Goal: Task Accomplishment & Management: Manage account settings

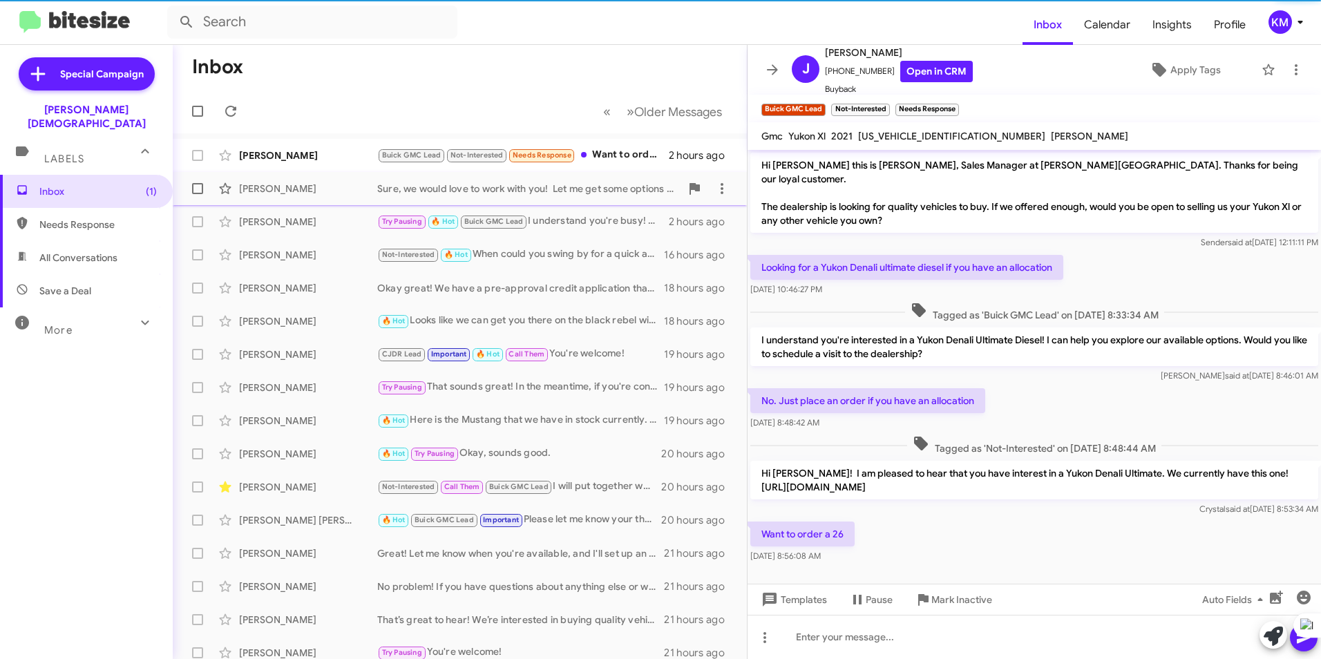
scroll to position [10, 0]
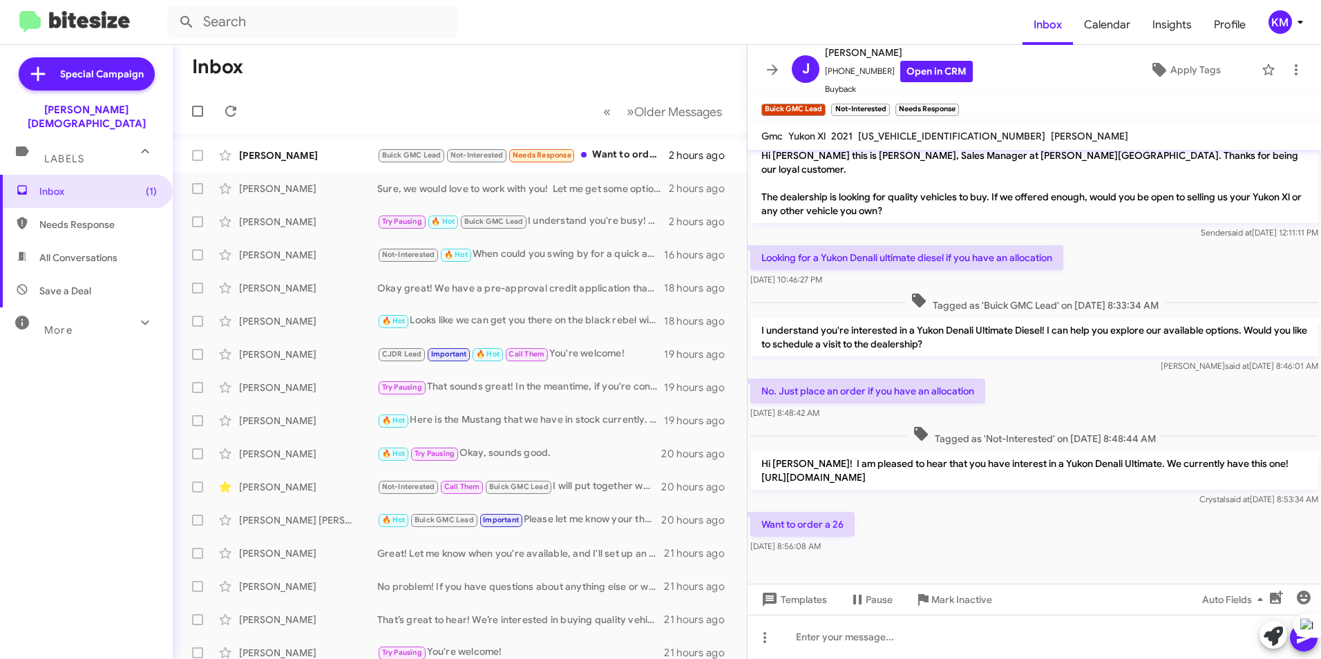
click at [82, 218] on span "Needs Response" at bounding box center [97, 225] width 117 height 14
type input "in:needs-response"
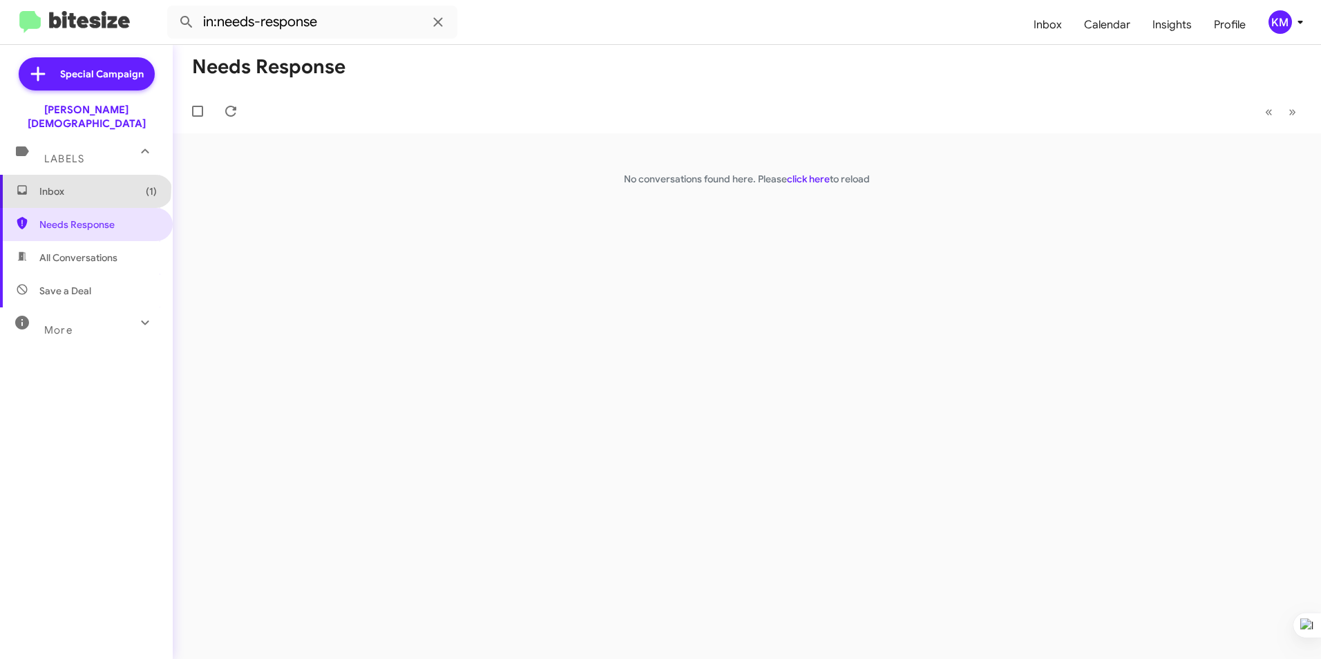
click at [84, 185] on span "Inbox (1)" at bounding box center [97, 192] width 117 height 14
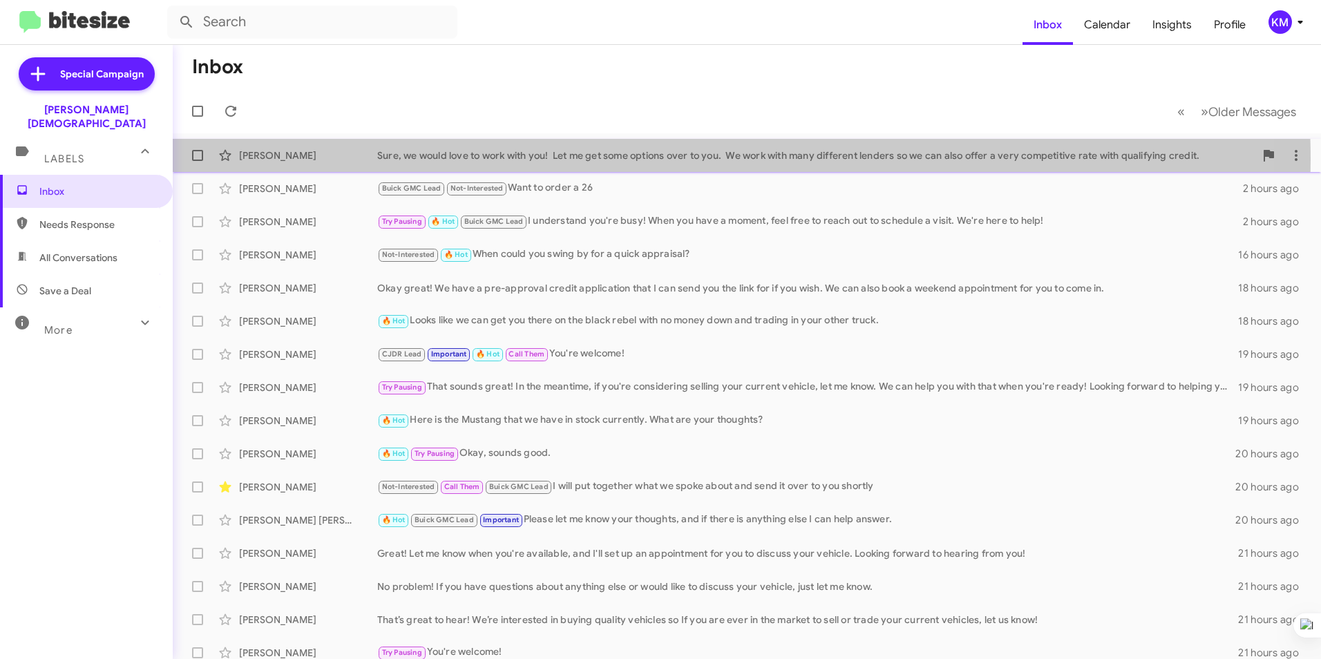
click at [590, 160] on div "Sure, we would love to work with you! Let me get some options over to you. We w…" at bounding box center [816, 156] width 878 height 14
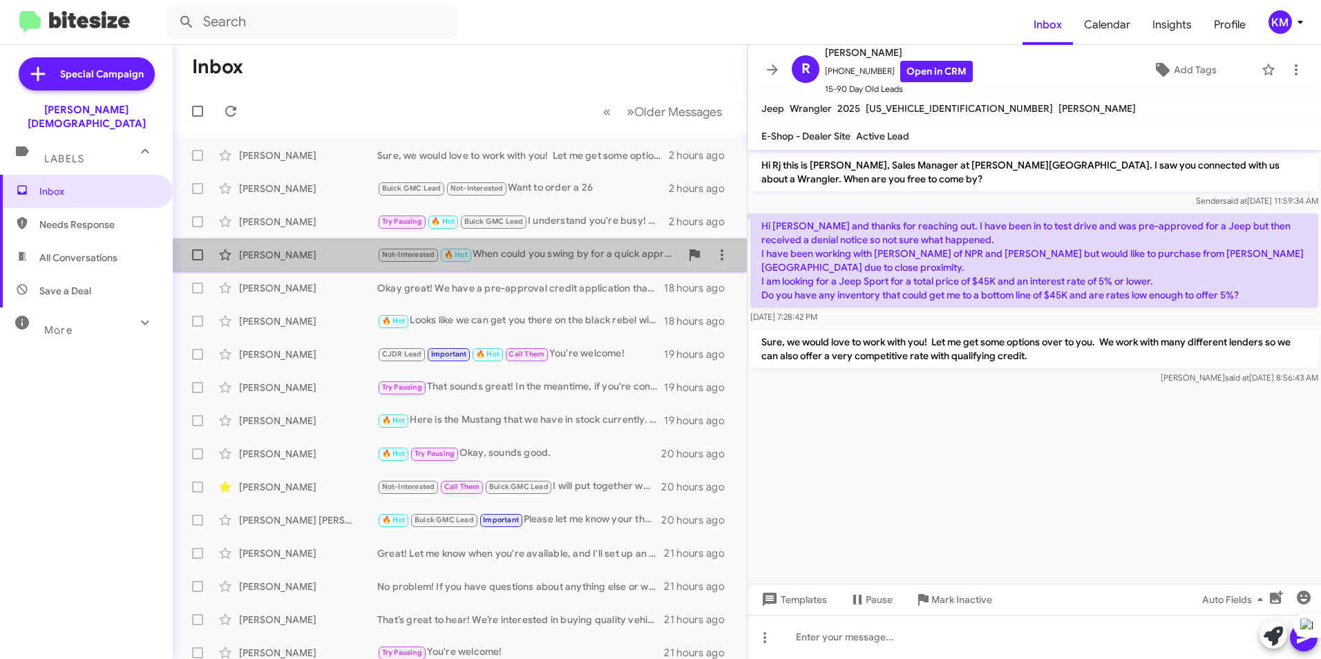
click at [507, 256] on div "Not-Interested 🔥 Hot When could you swing by for a quick appraisal?" at bounding box center [528, 255] width 303 height 16
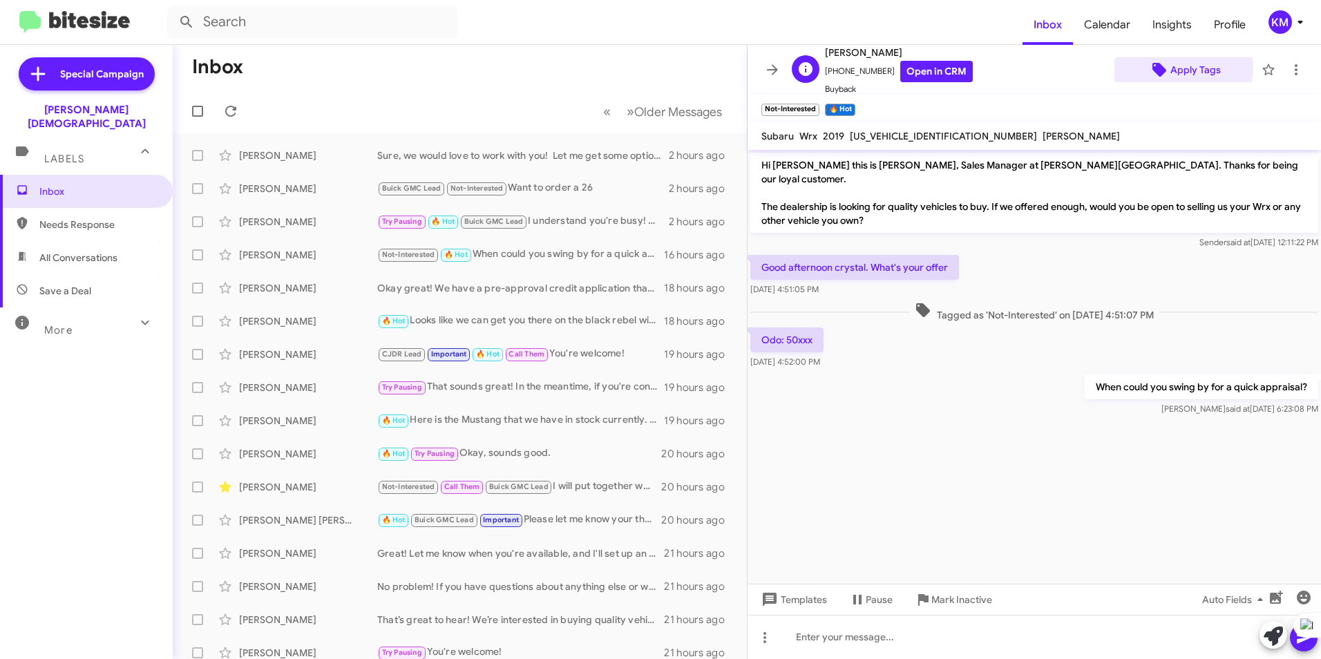
click at [1171, 70] on span "Apply Tags" at bounding box center [1196, 69] width 50 height 25
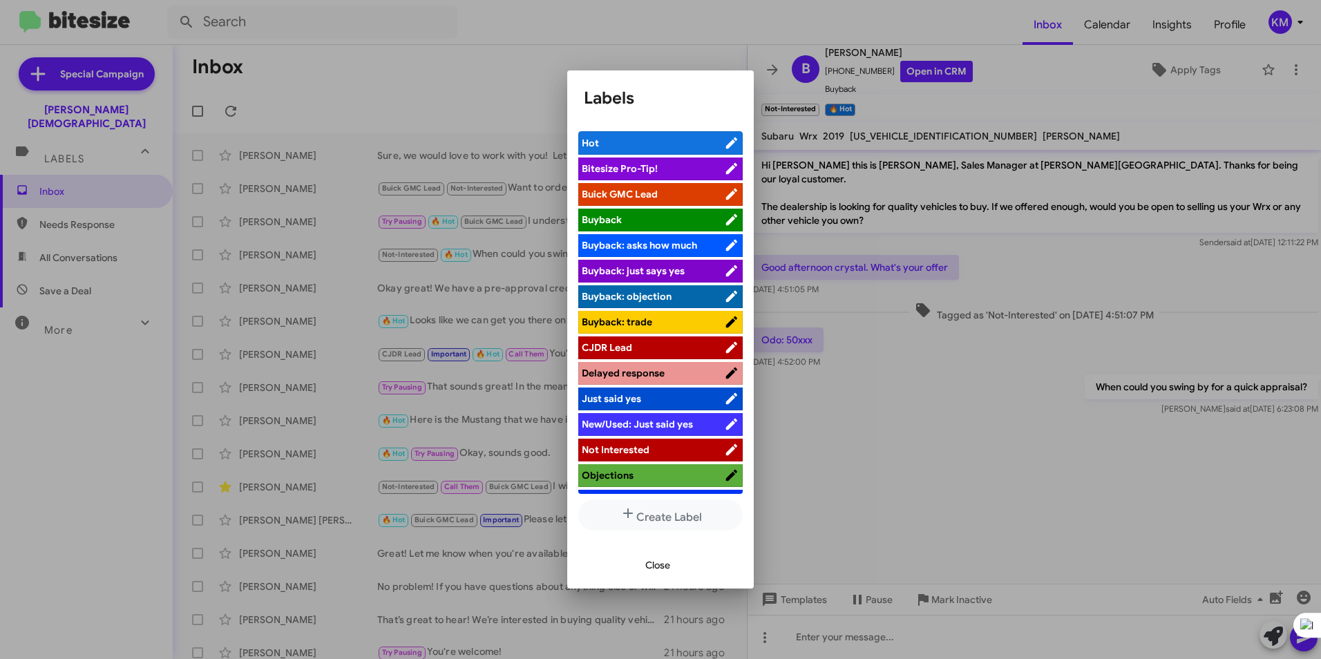
click at [633, 339] on li "CJDR Lead" at bounding box center [660, 348] width 164 height 23
click at [602, 348] on span "CJDR Lead" at bounding box center [607, 347] width 50 height 12
click at [654, 560] on span "Close" at bounding box center [657, 565] width 25 height 25
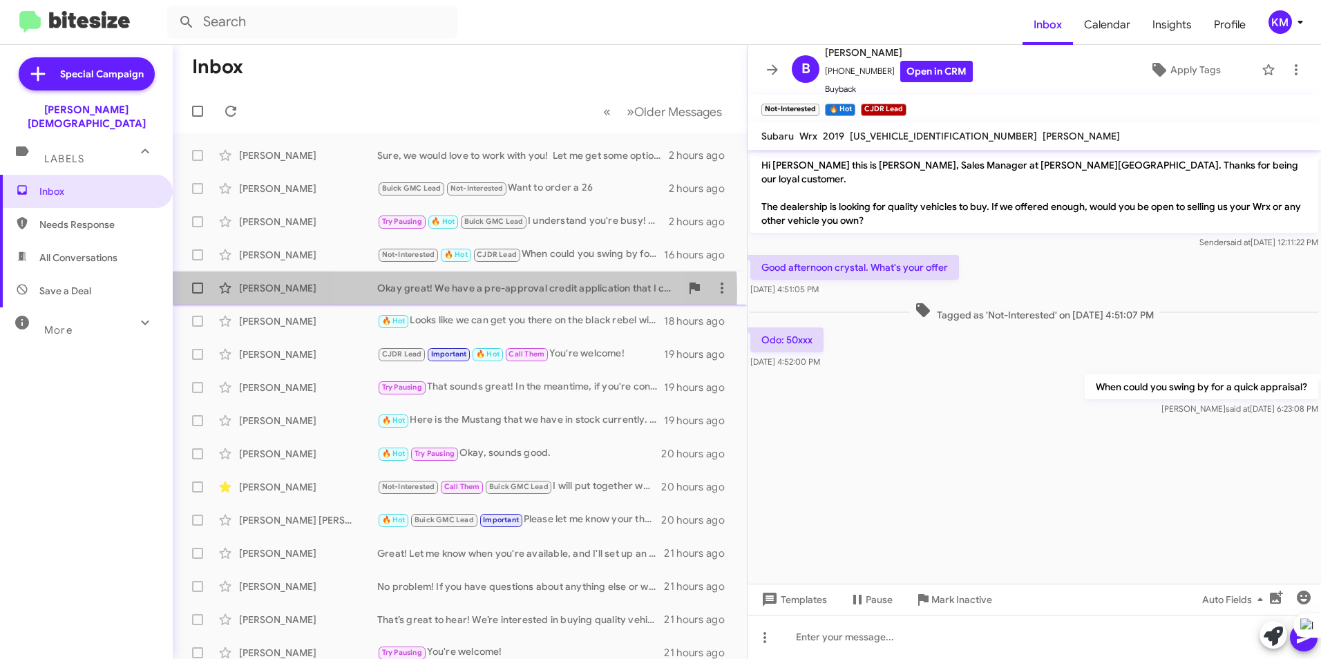
click at [447, 292] on div "Okay great! We have a pre-approval credit application that I can send you the l…" at bounding box center [528, 288] width 303 height 14
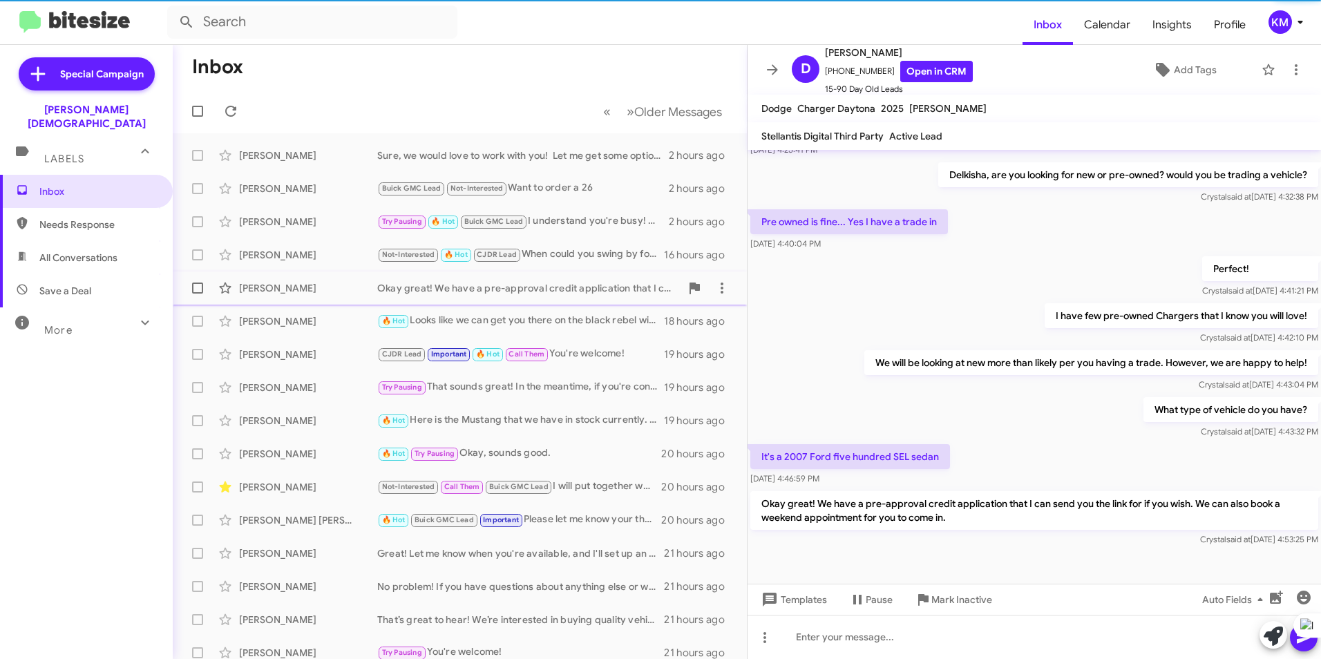
scroll to position [98, 0]
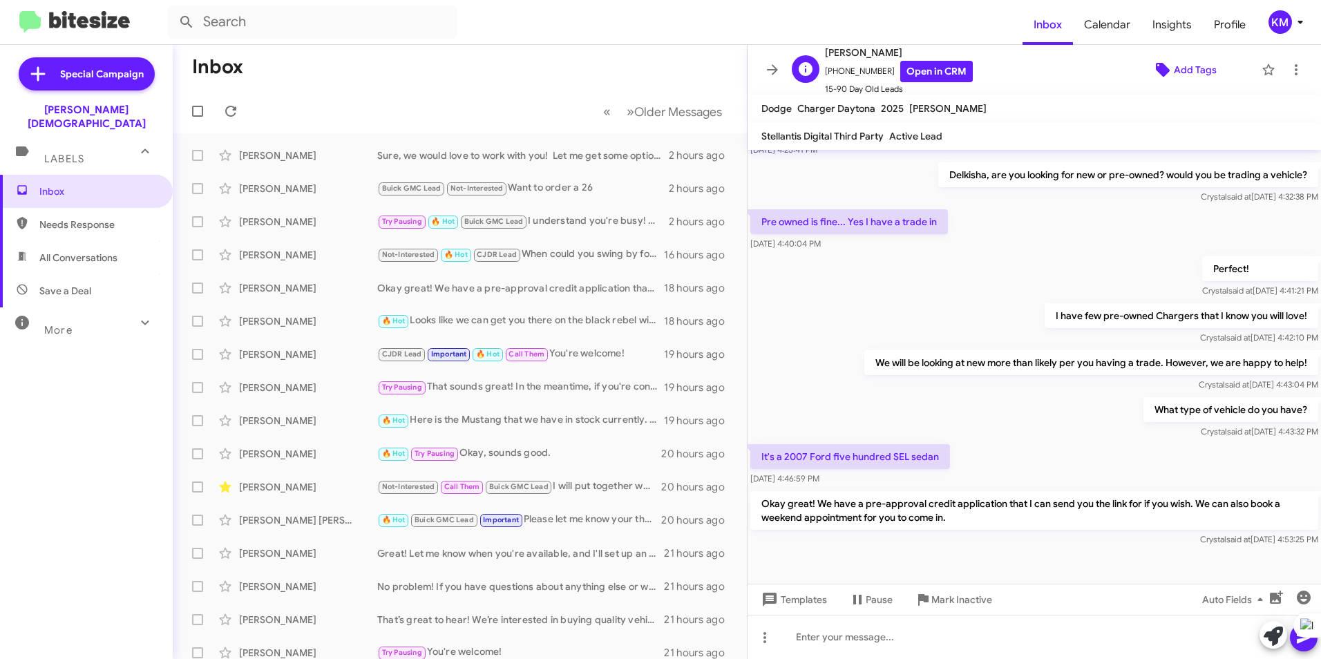
click at [1156, 71] on icon at bounding box center [1163, 70] width 14 height 14
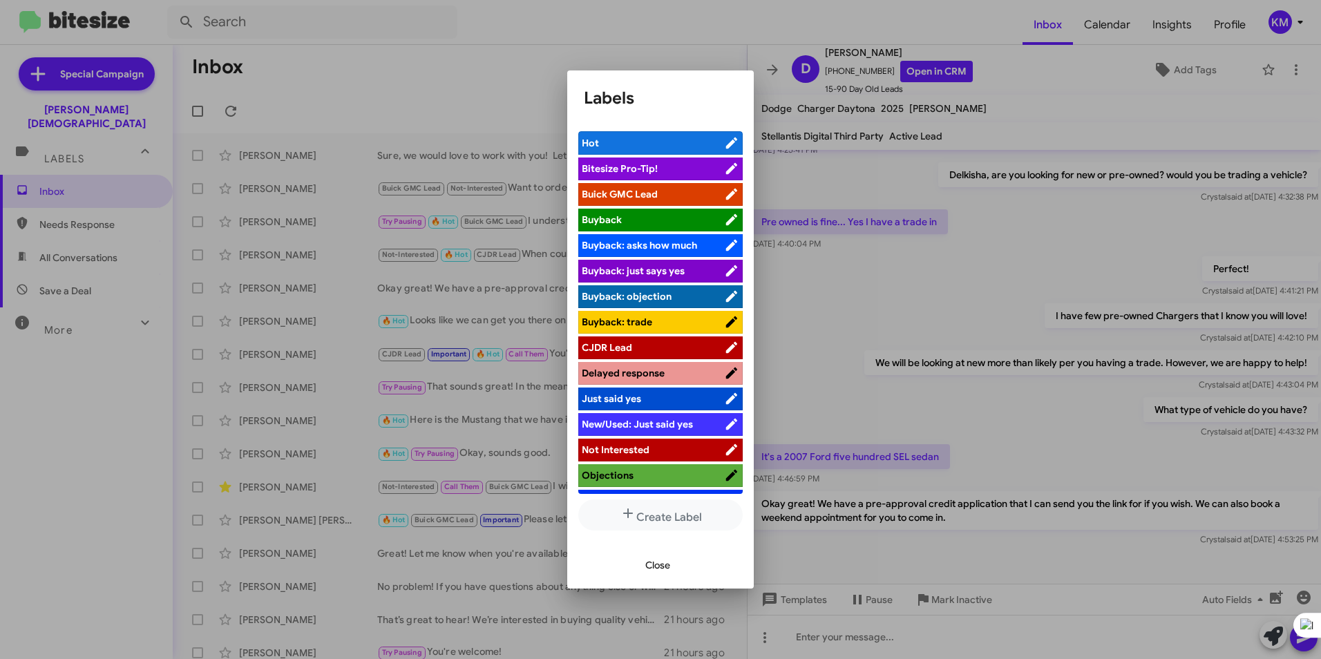
click at [615, 349] on span "CJDR Lead" at bounding box center [607, 347] width 50 height 12
click at [648, 563] on span "Close" at bounding box center [657, 565] width 25 height 25
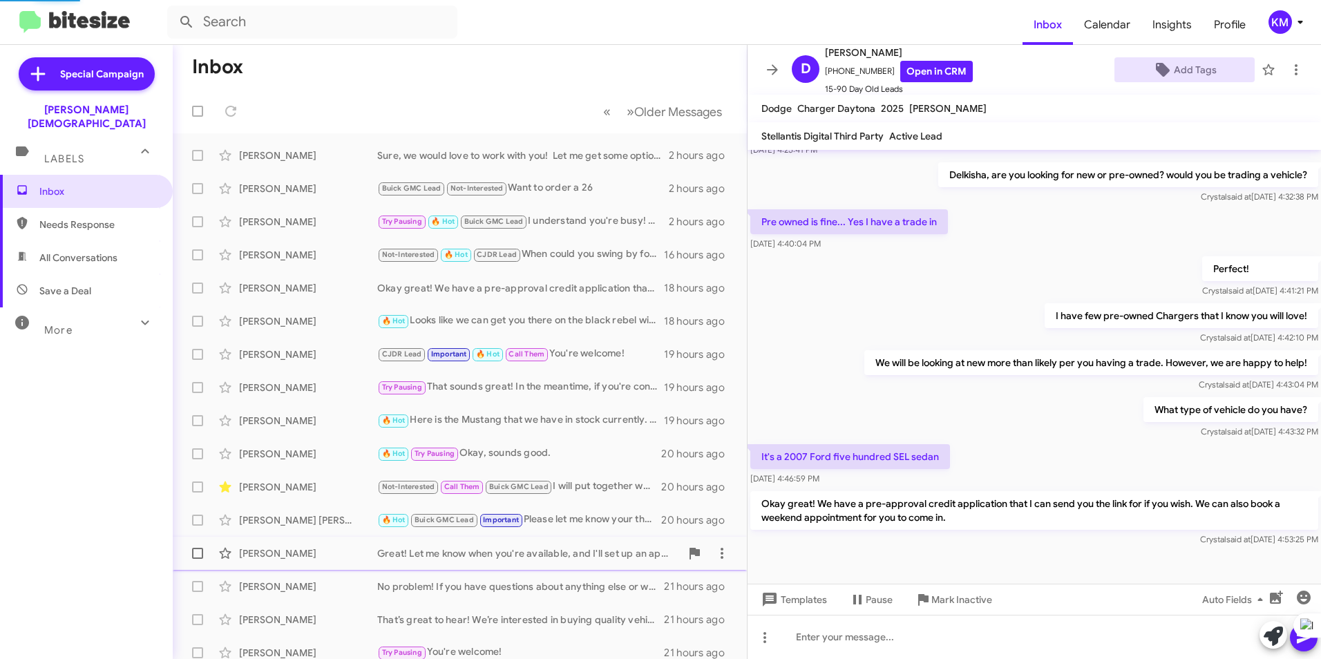
scroll to position [126, 0]
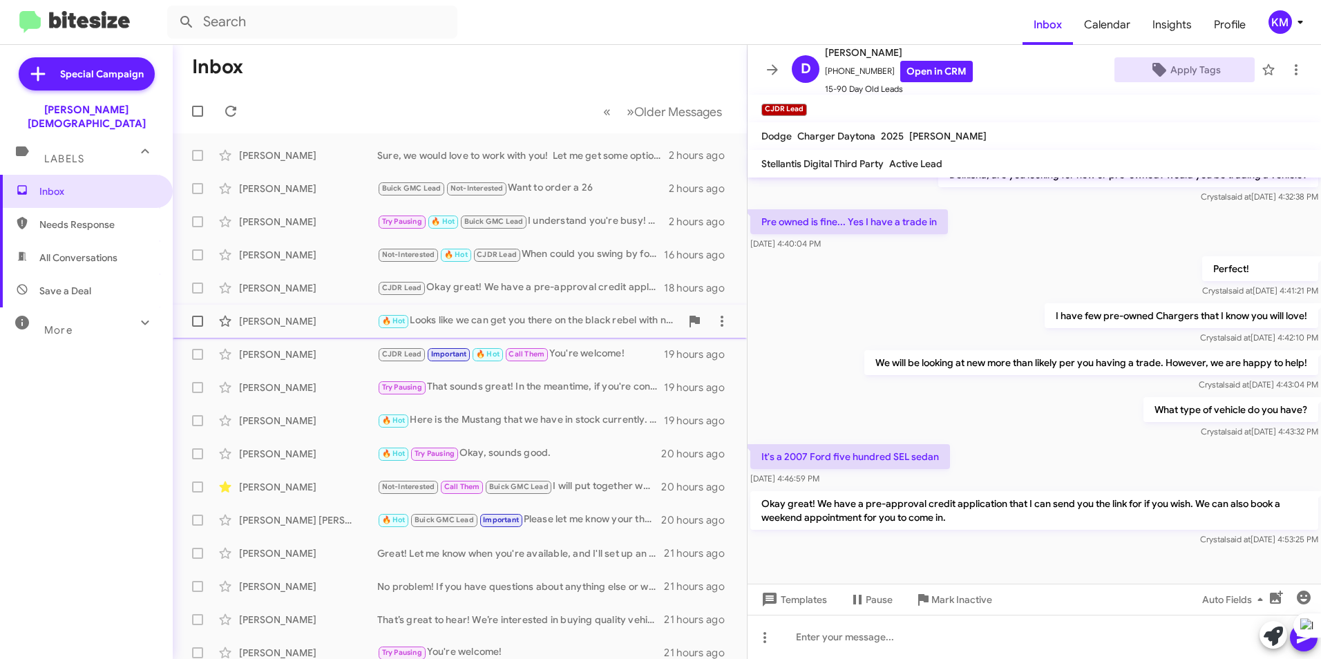
click at [452, 326] on div "🔥 Hot Looks like we can get you there on the black rebel with no money down and…" at bounding box center [528, 321] width 303 height 16
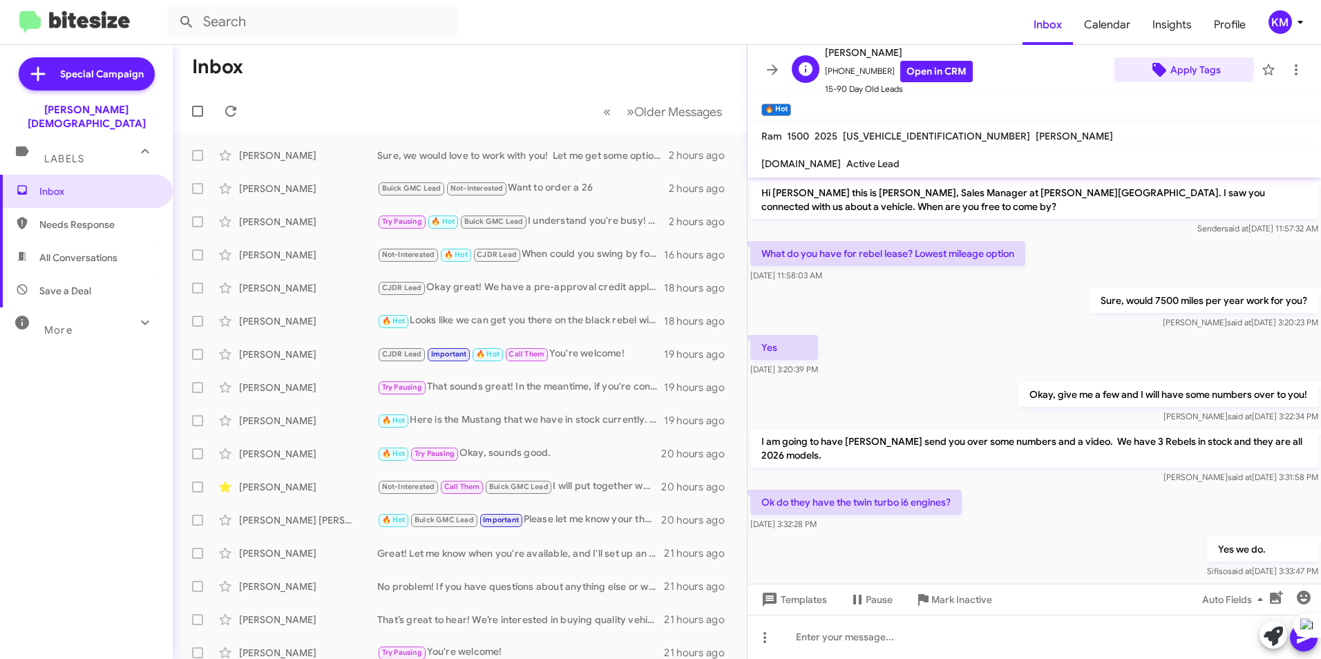
click at [1176, 66] on span "Apply Tags" at bounding box center [1196, 69] width 50 height 25
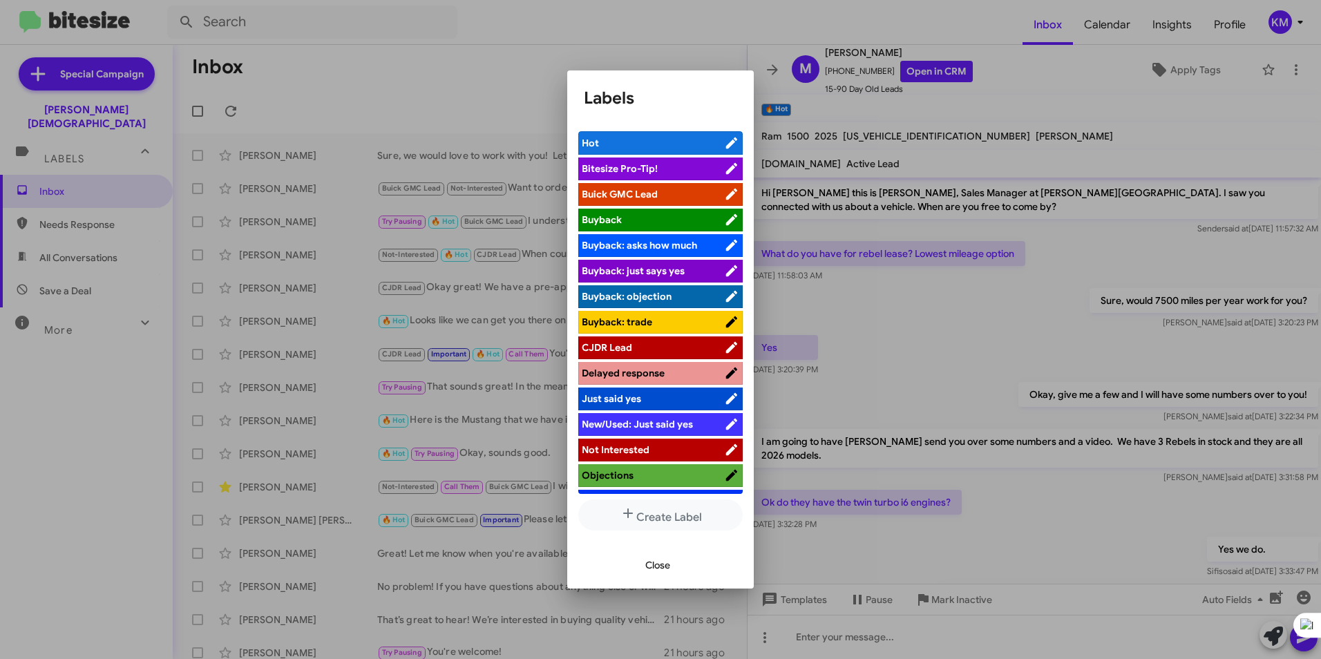
click at [609, 347] on span "CJDR Lead" at bounding box center [607, 347] width 50 height 12
click at [658, 568] on span "Close" at bounding box center [657, 565] width 25 height 25
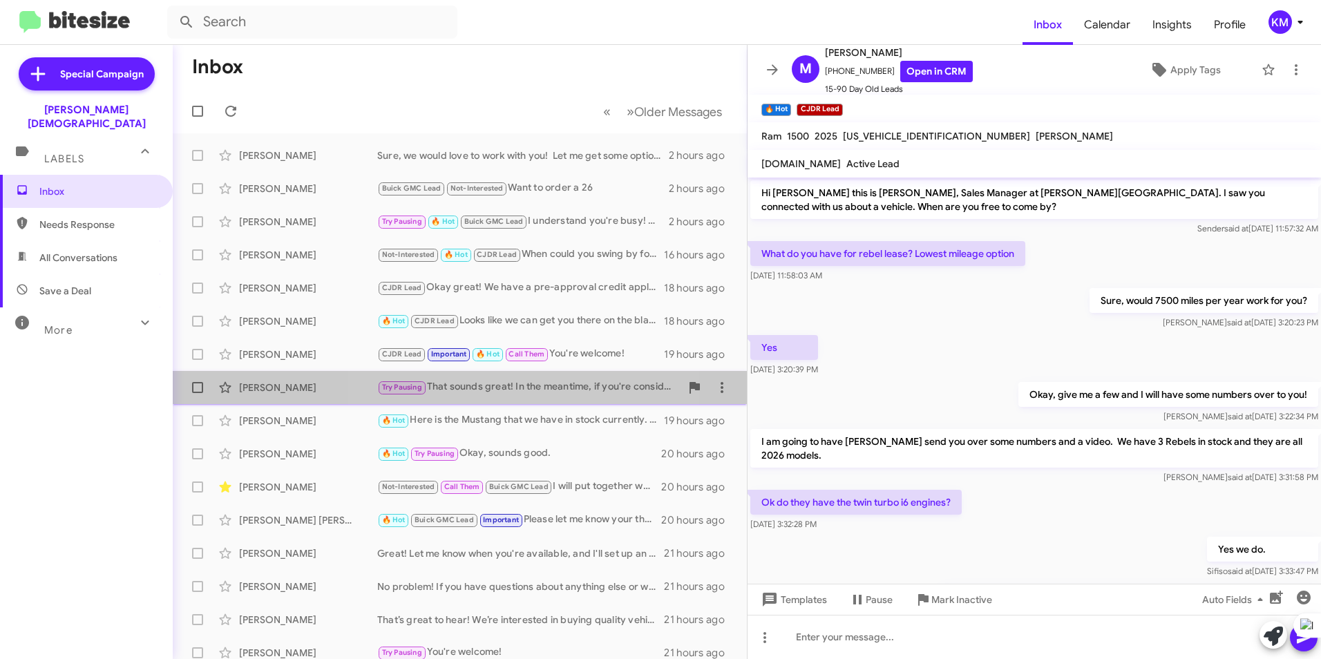
click at [526, 383] on div "Try Pausing That sounds great! In the meantime, if you're considering selling y…" at bounding box center [528, 387] width 303 height 16
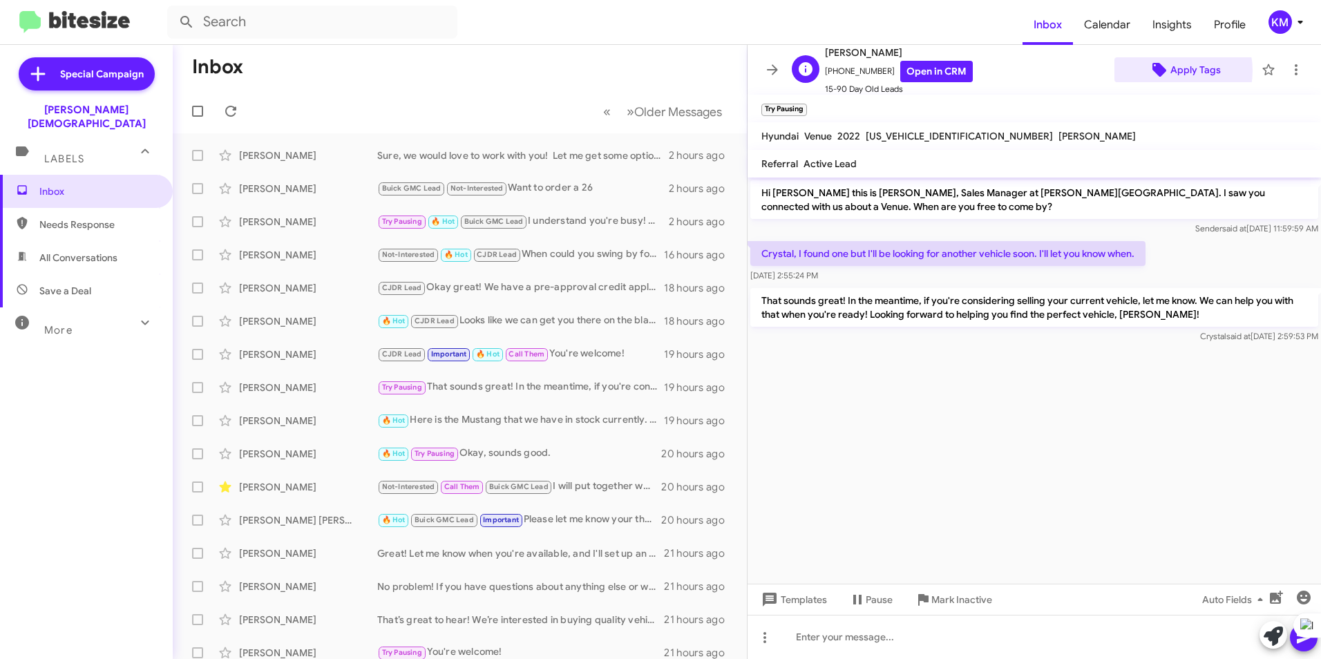
click at [1162, 70] on span "Apply Tags" at bounding box center [1185, 69] width 118 height 25
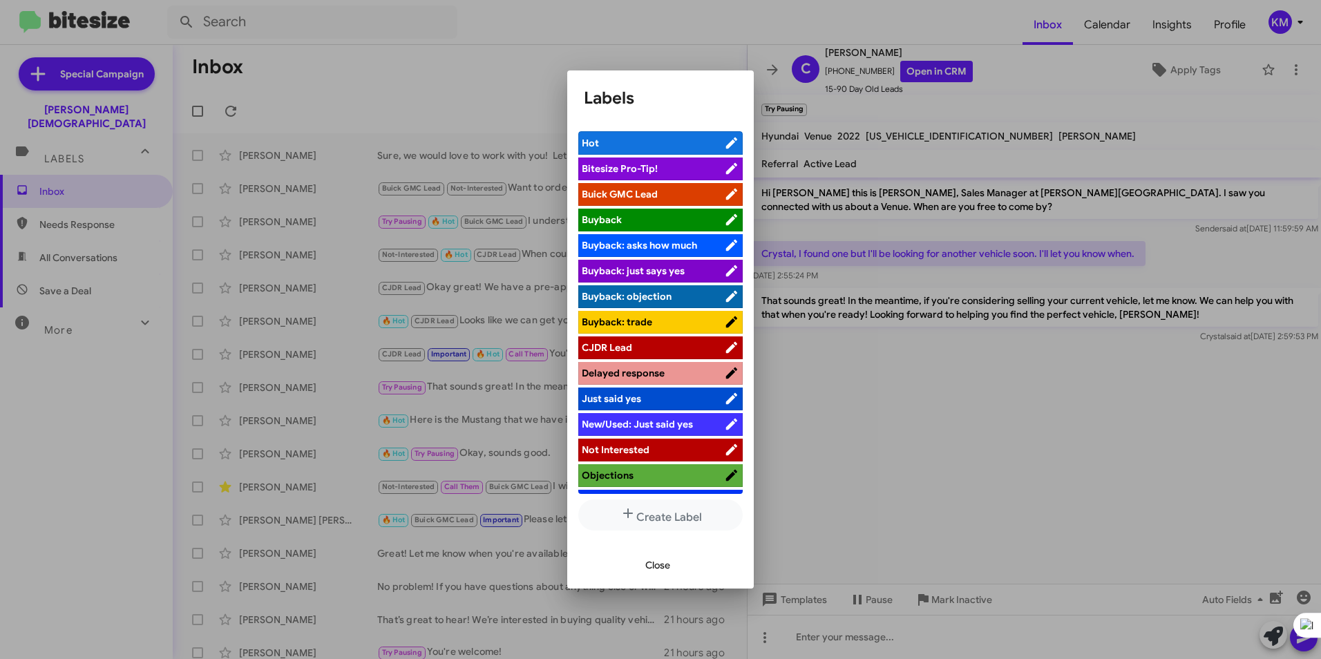
click at [618, 188] on span "Buick GMC Lead" at bounding box center [620, 194] width 76 height 12
click at [645, 561] on span "Close" at bounding box center [657, 565] width 25 height 25
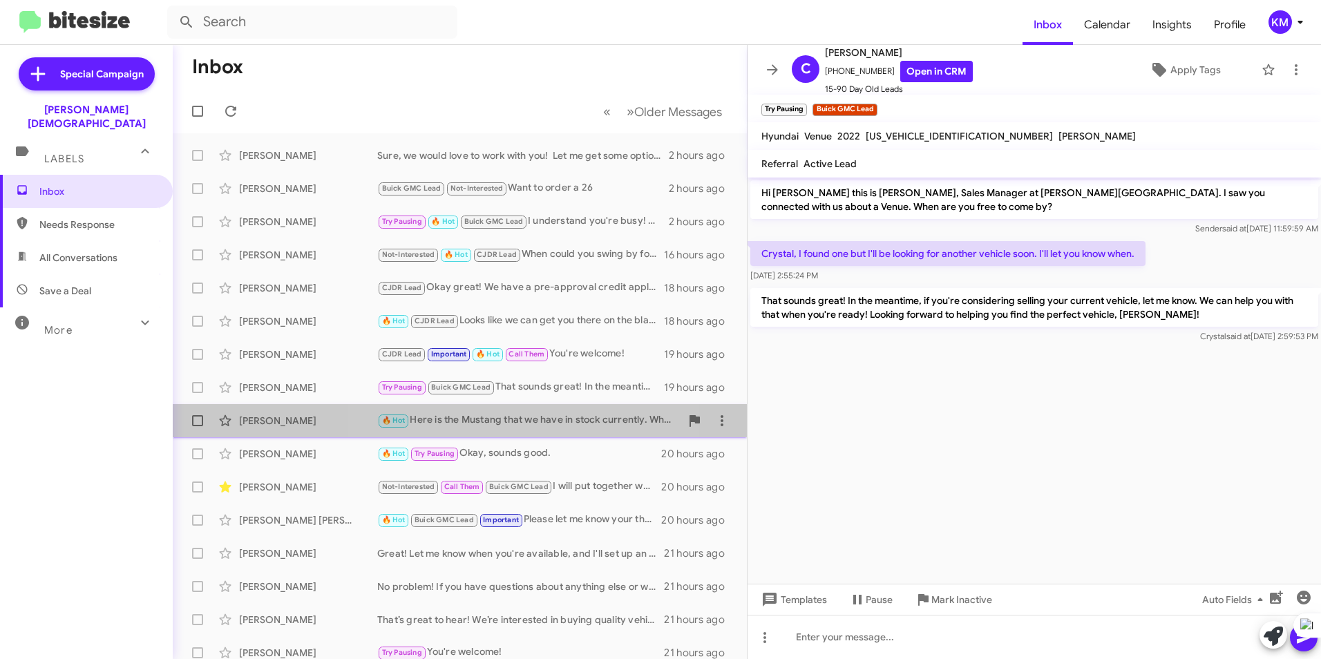
click at [462, 422] on div "🔥 Hot Here is the Mustang that we have in stock currently. What are your though…" at bounding box center [528, 421] width 303 height 16
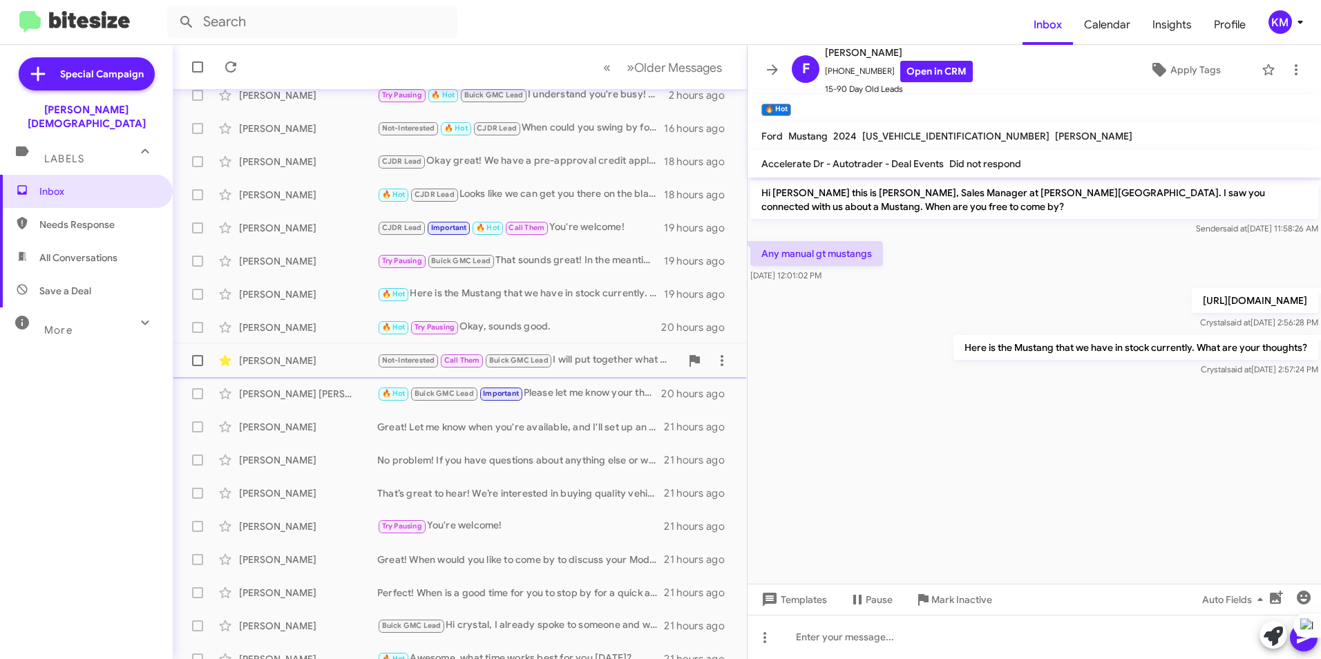
scroll to position [138, 0]
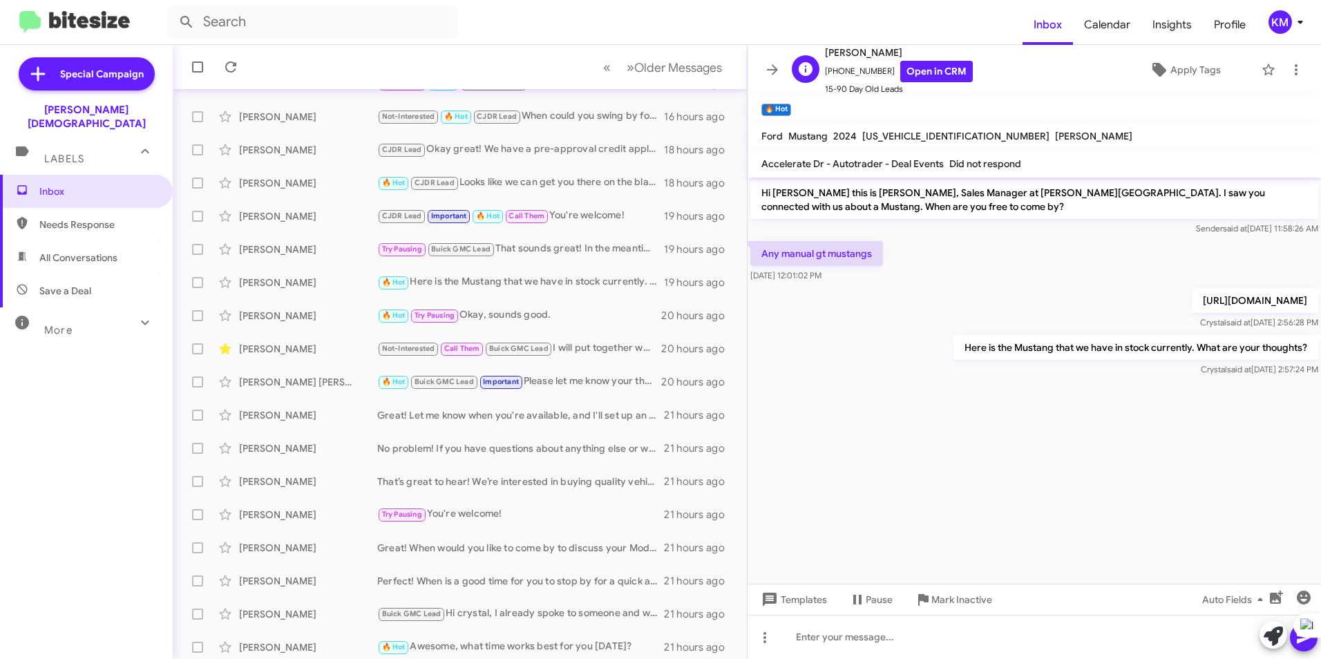
click at [1189, 53] on div "F [PERSON_NAME] [PHONE_NUMBER] Open in CRM 15-90 Day Old Leads Apply Tags" at bounding box center [1020, 70] width 469 height 52
click at [1188, 64] on span "Apply Tags" at bounding box center [1196, 69] width 50 height 25
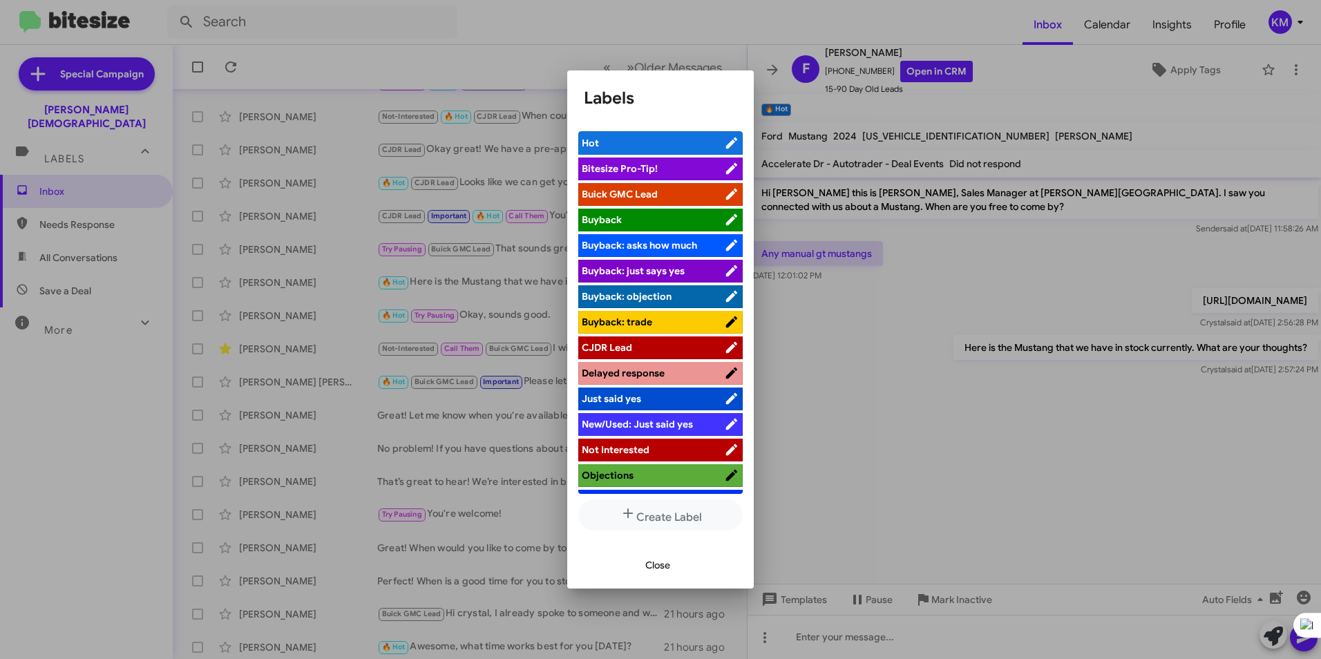
click at [618, 341] on span "CJDR Lead" at bounding box center [607, 347] width 50 height 12
click at [654, 565] on span "Close" at bounding box center [657, 565] width 25 height 25
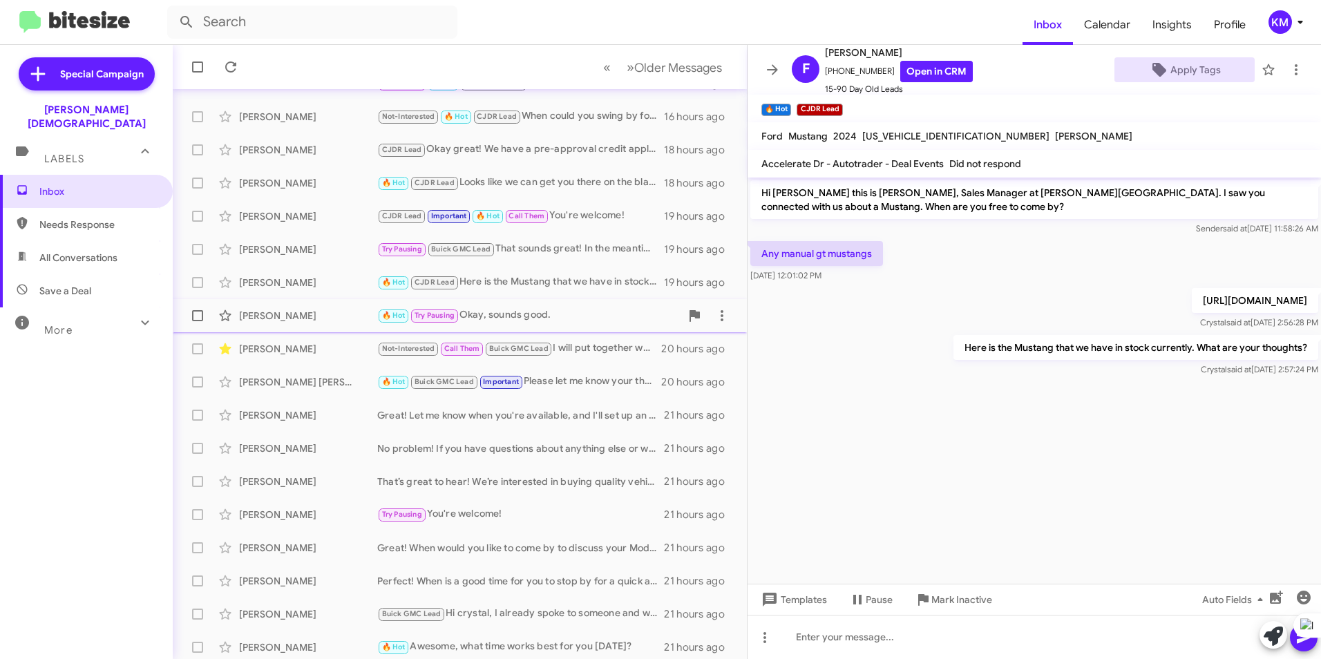
click at [488, 316] on div "🔥 Hot Try Pausing Okay, sounds good." at bounding box center [528, 316] width 303 height 16
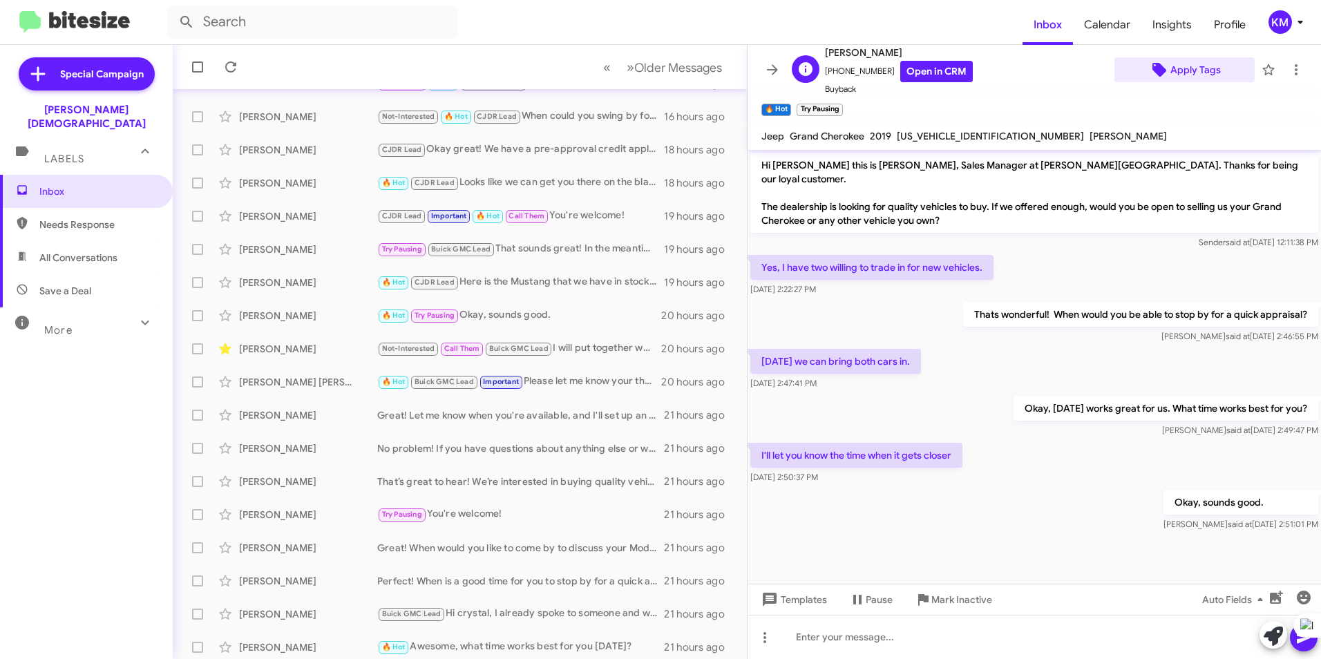
click at [1184, 66] on span "Apply Tags" at bounding box center [1196, 69] width 50 height 25
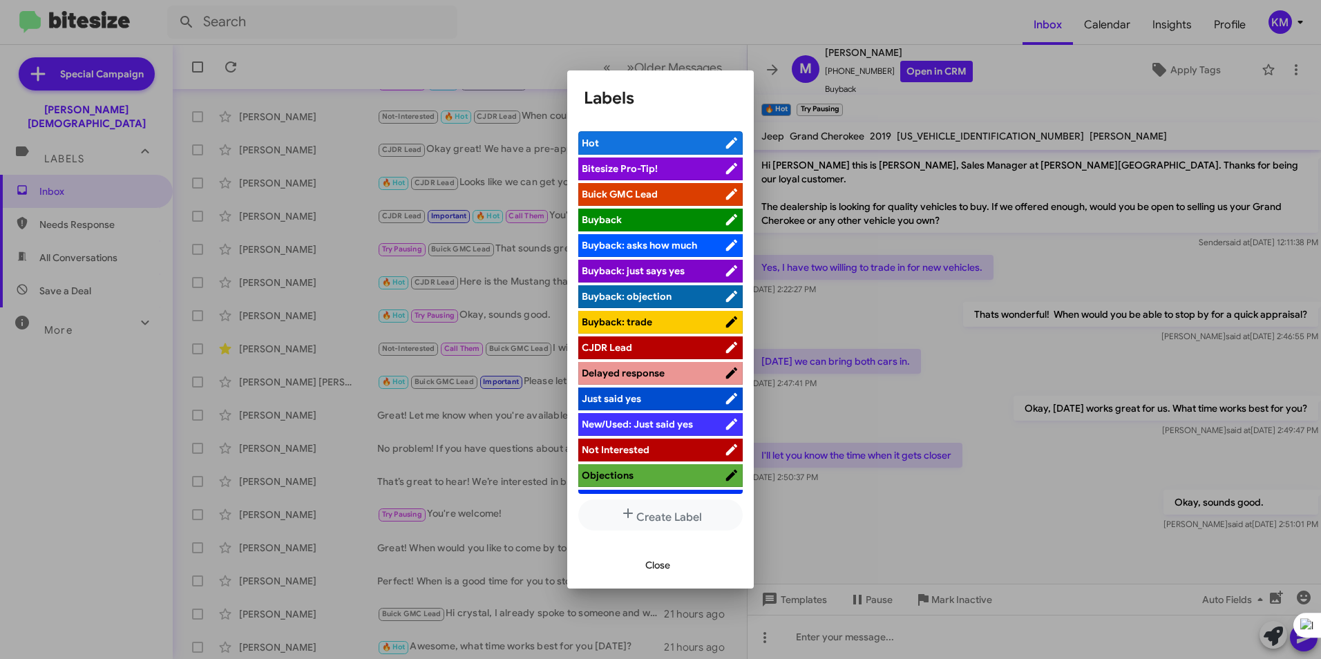
click at [626, 345] on span "CJDR Lead" at bounding box center [607, 347] width 50 height 12
click at [645, 565] on span "Close" at bounding box center [657, 565] width 25 height 25
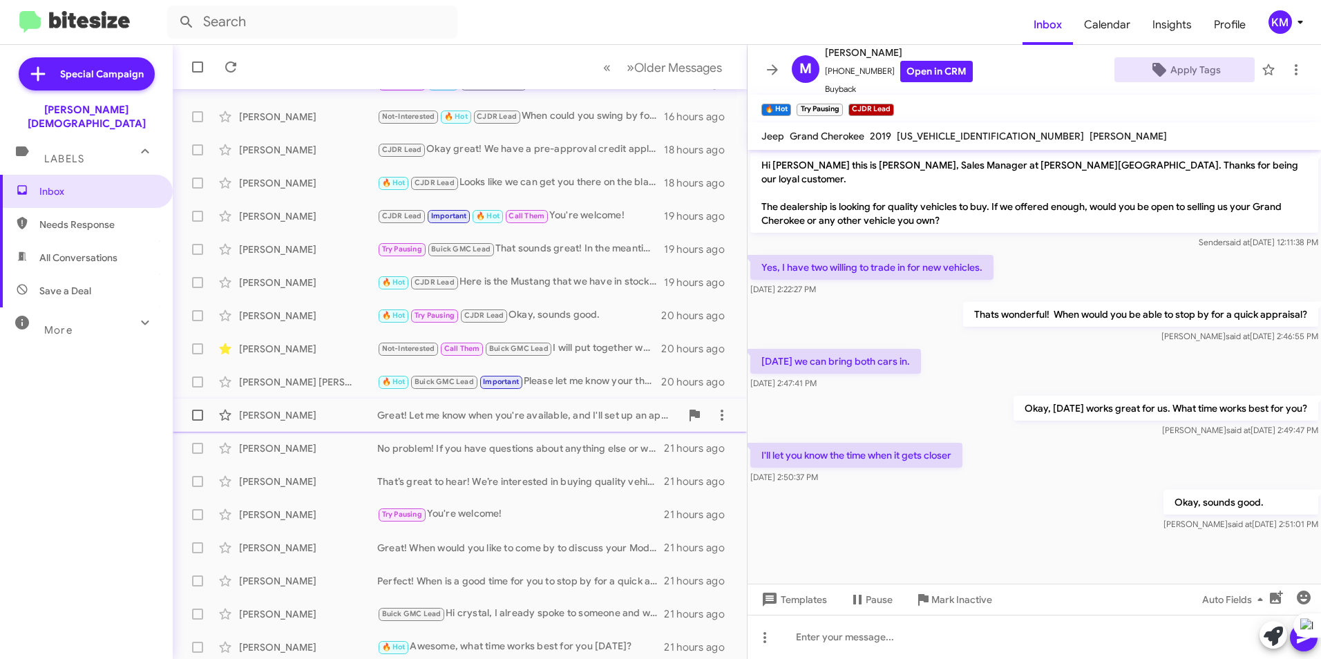
click at [451, 416] on div "Great! Let me know when you're available, and I'll set up an appointment for yo…" at bounding box center [528, 415] width 303 height 14
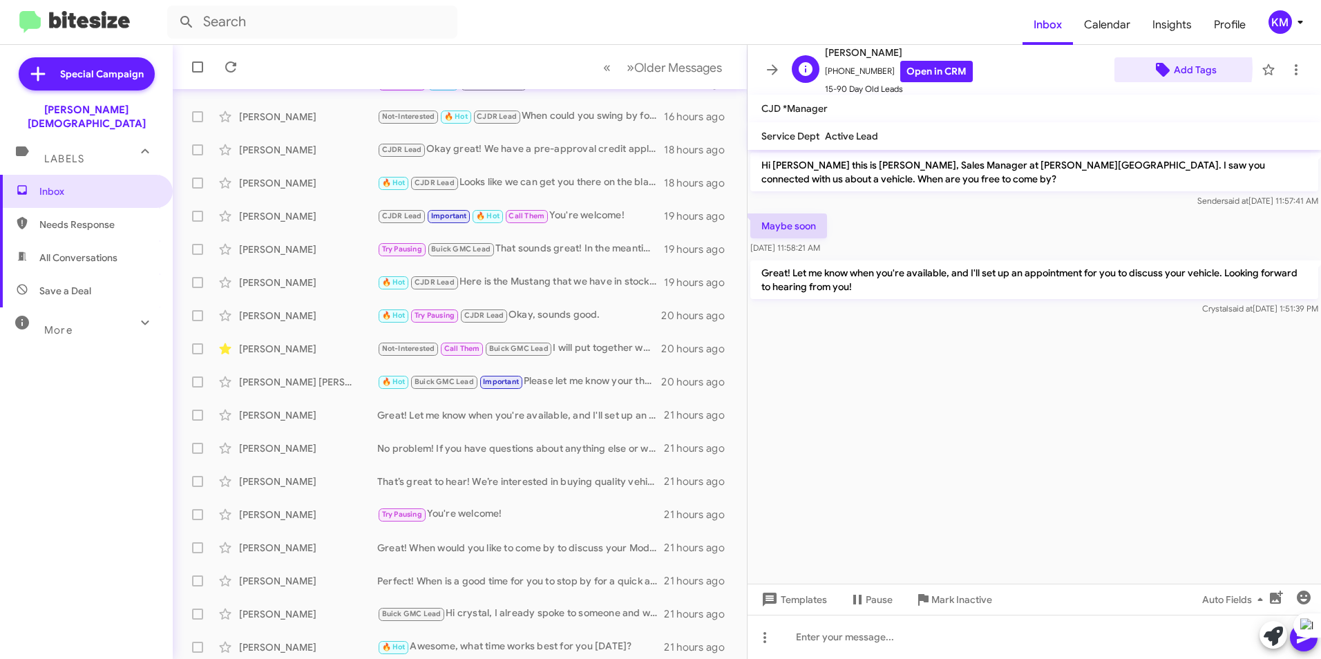
click at [1156, 69] on icon at bounding box center [1163, 70] width 14 height 14
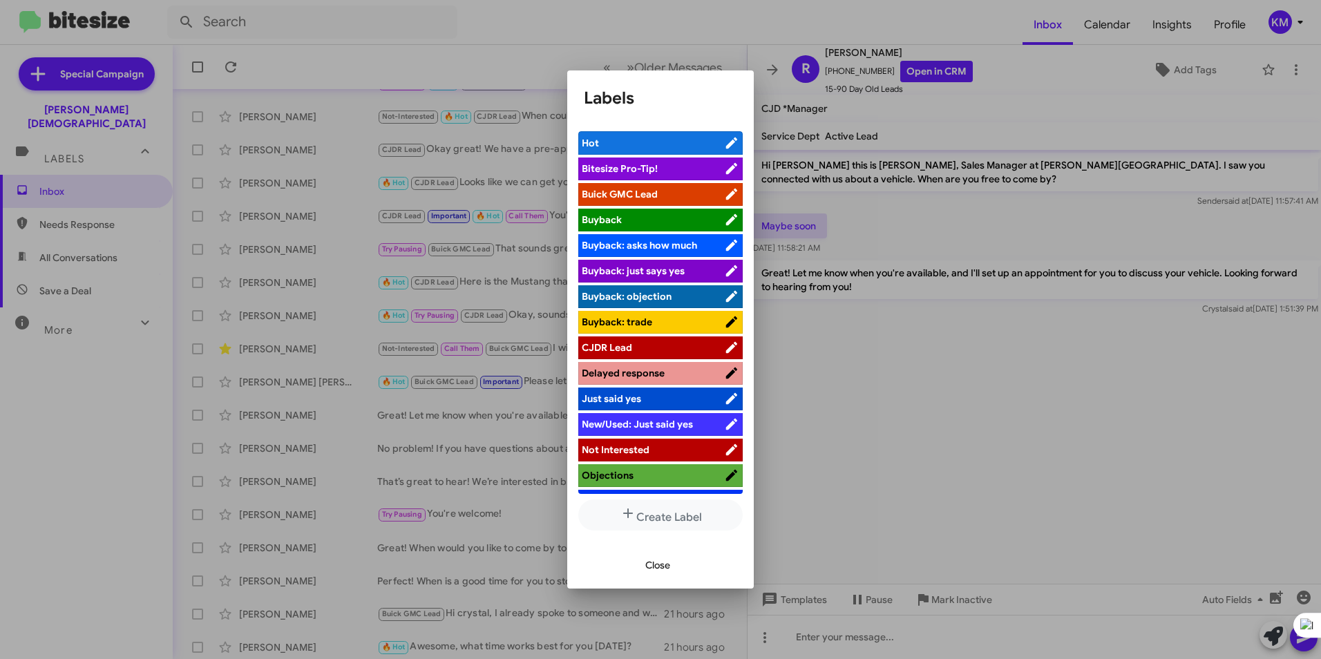
click at [615, 346] on span "CJDR Lead" at bounding box center [607, 347] width 50 height 12
click at [639, 565] on button "Close" at bounding box center [657, 565] width 47 height 25
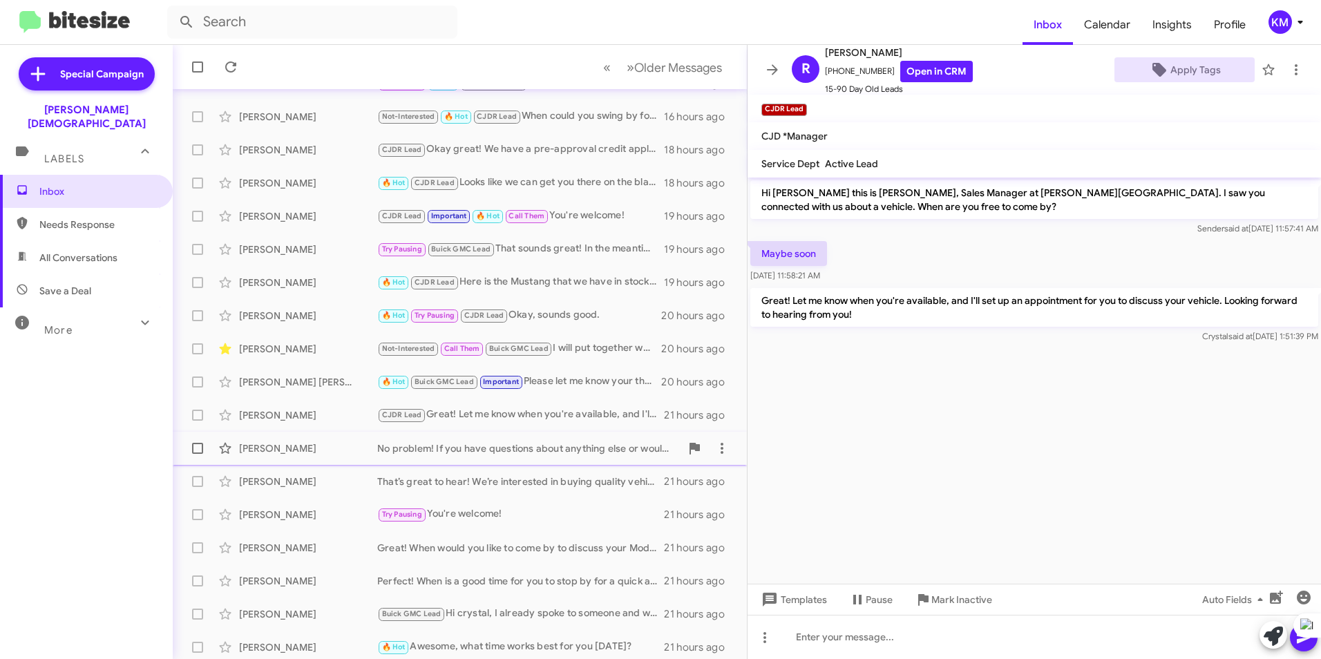
click at [468, 448] on div "No problem! If you have questions about anything else or would like to discuss …" at bounding box center [528, 449] width 303 height 14
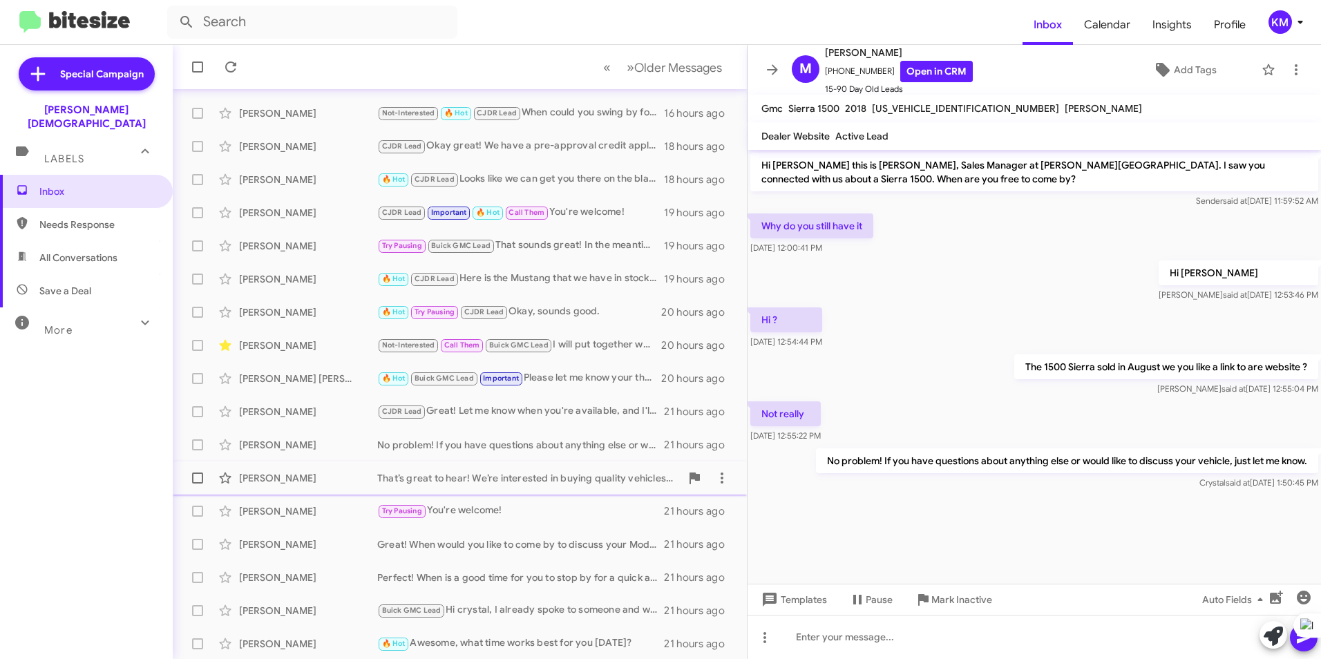
scroll to position [143, 0]
click at [453, 584] on div "[PERSON_NAME] Perfect! When is a good time for you to stop by for a quick appra…" at bounding box center [460, 577] width 552 height 28
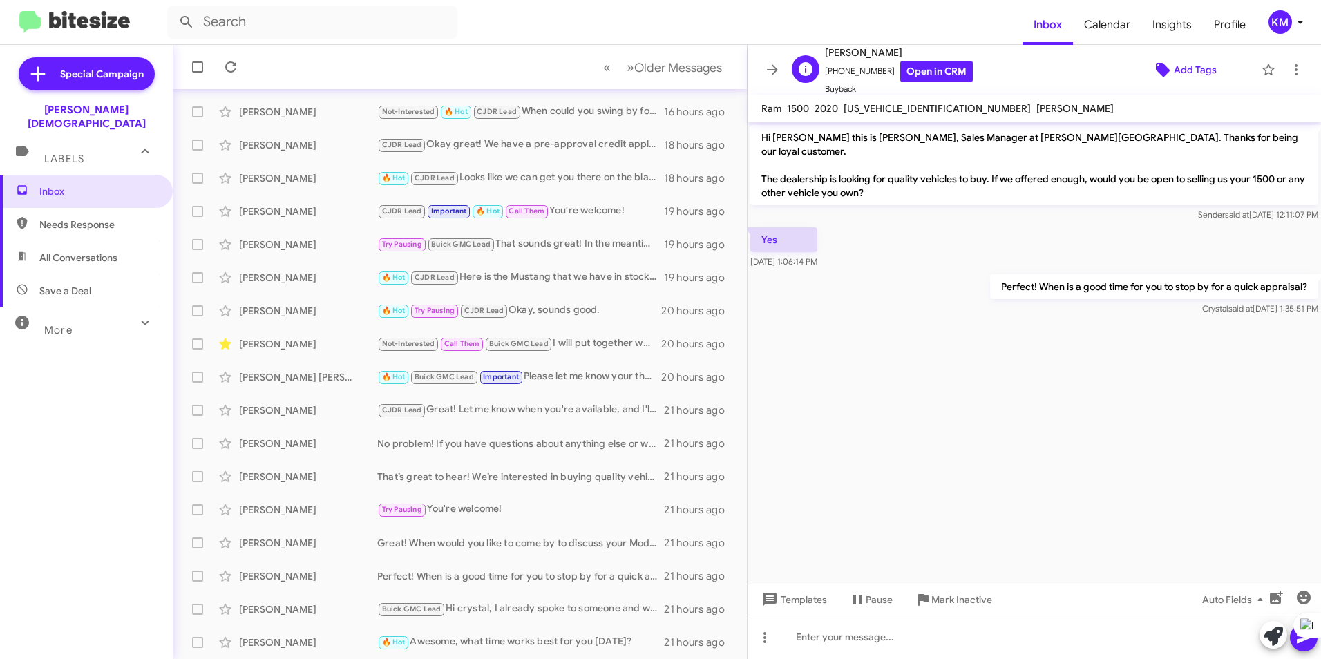
click at [1164, 68] on span "Add Tags" at bounding box center [1185, 69] width 118 height 25
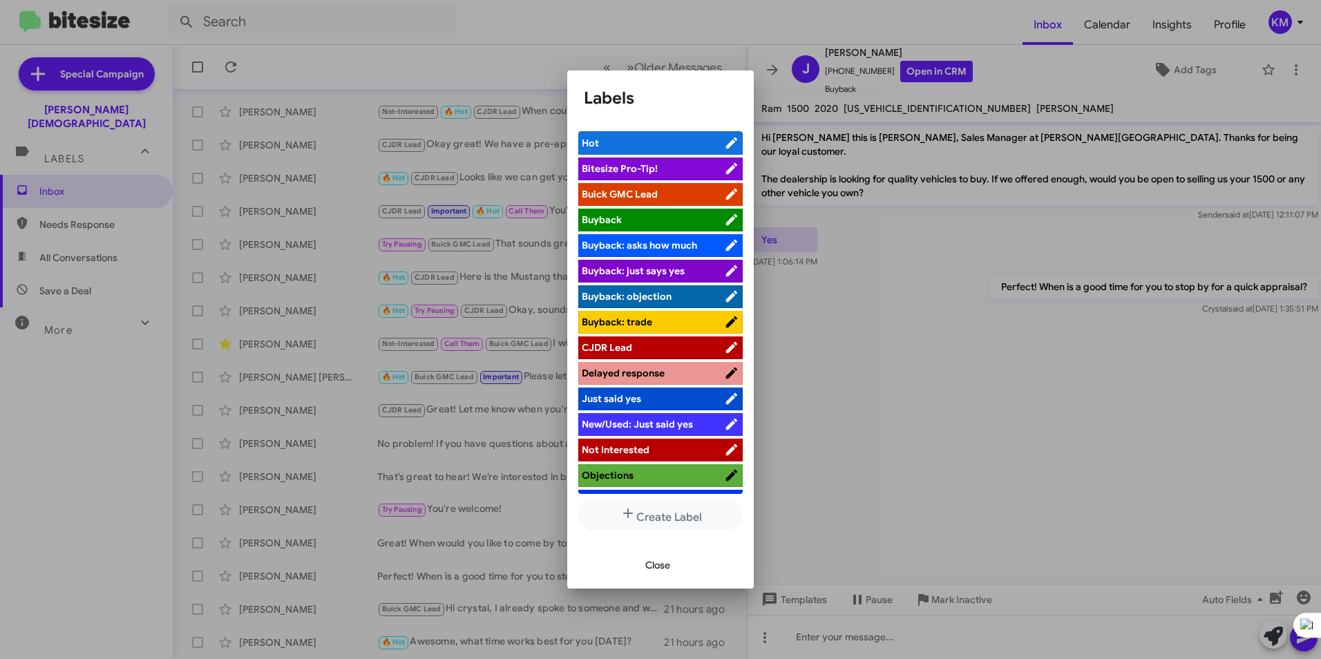
click at [623, 341] on span "CJDR Lead" at bounding box center [607, 347] width 50 height 12
click at [665, 564] on span "Close" at bounding box center [657, 565] width 25 height 25
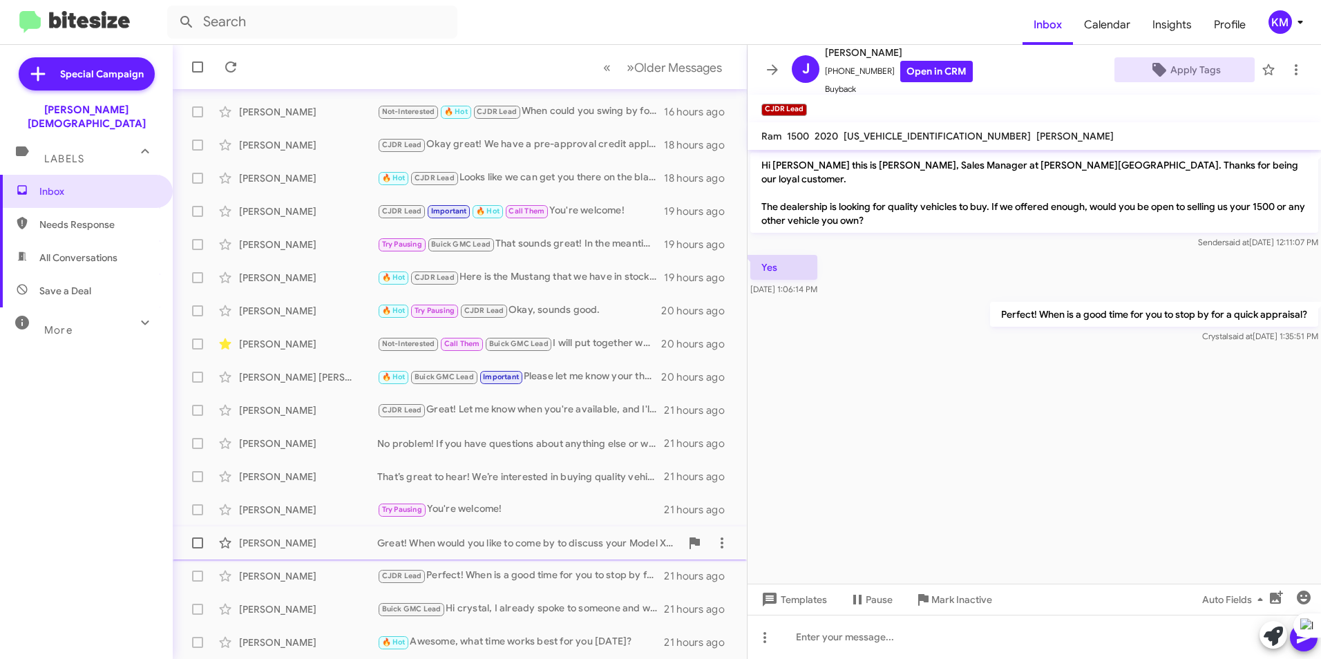
click at [451, 548] on div "Great! When would you like to come by to discuss your Model X and explore your …" at bounding box center [528, 543] width 303 height 14
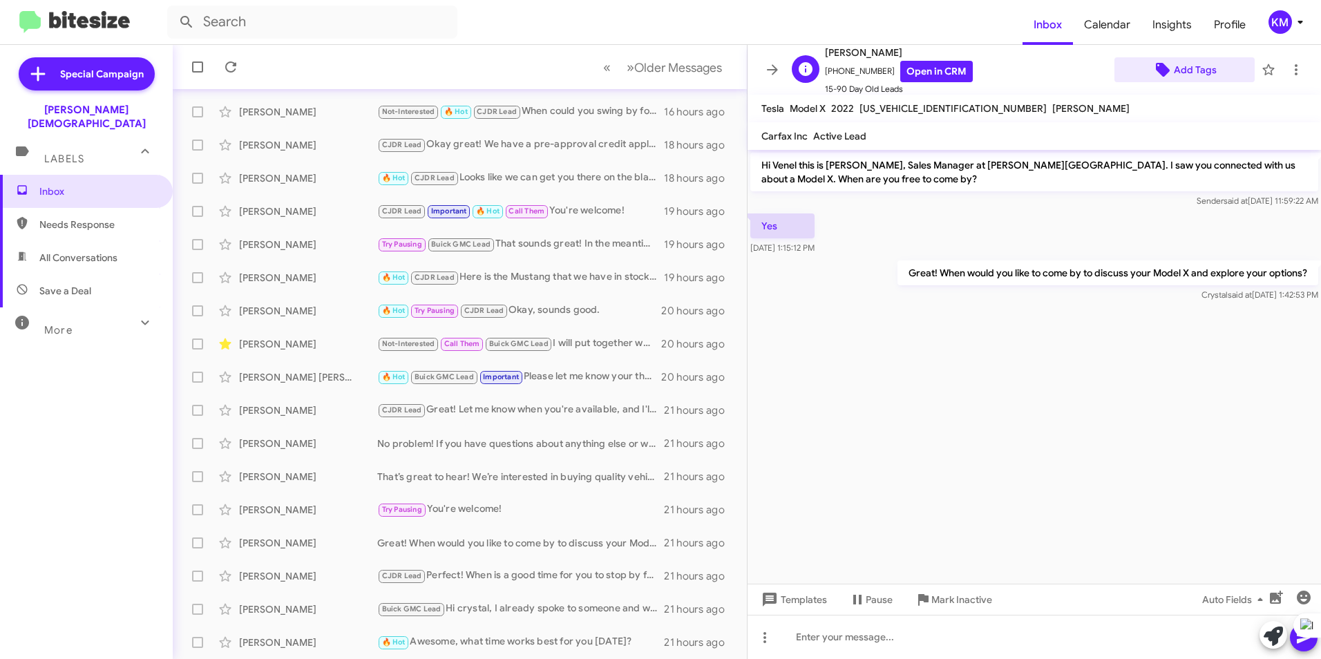
click at [1184, 72] on span "Add Tags" at bounding box center [1195, 69] width 43 height 25
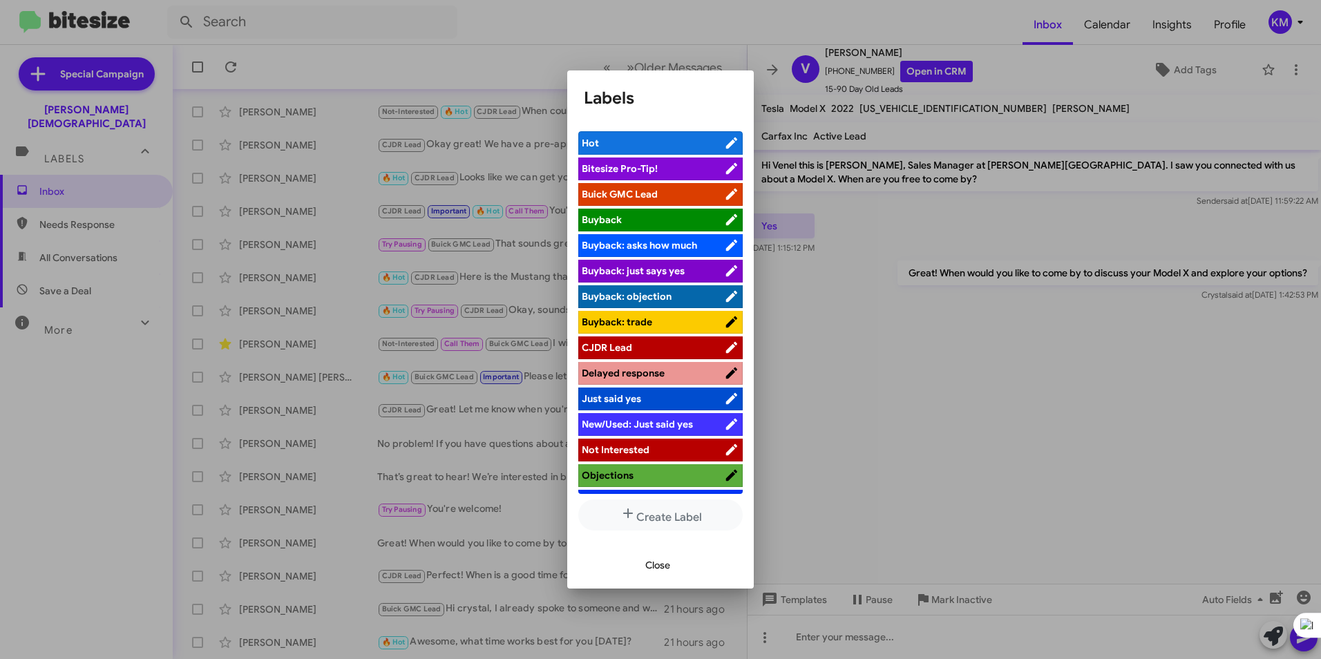
click at [625, 350] on span "CJDR Lead" at bounding box center [607, 347] width 50 height 12
click at [652, 570] on span "Close" at bounding box center [657, 565] width 25 height 25
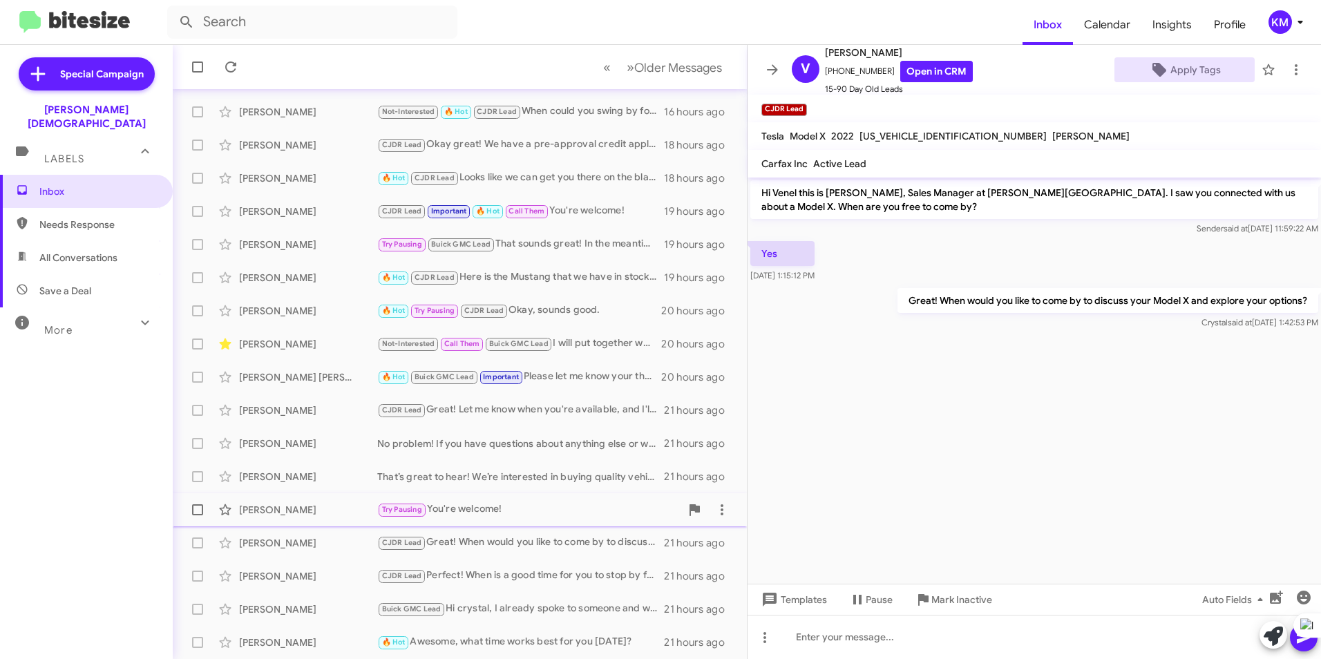
click at [422, 507] on span "Try Pausing" at bounding box center [402, 509] width 40 height 9
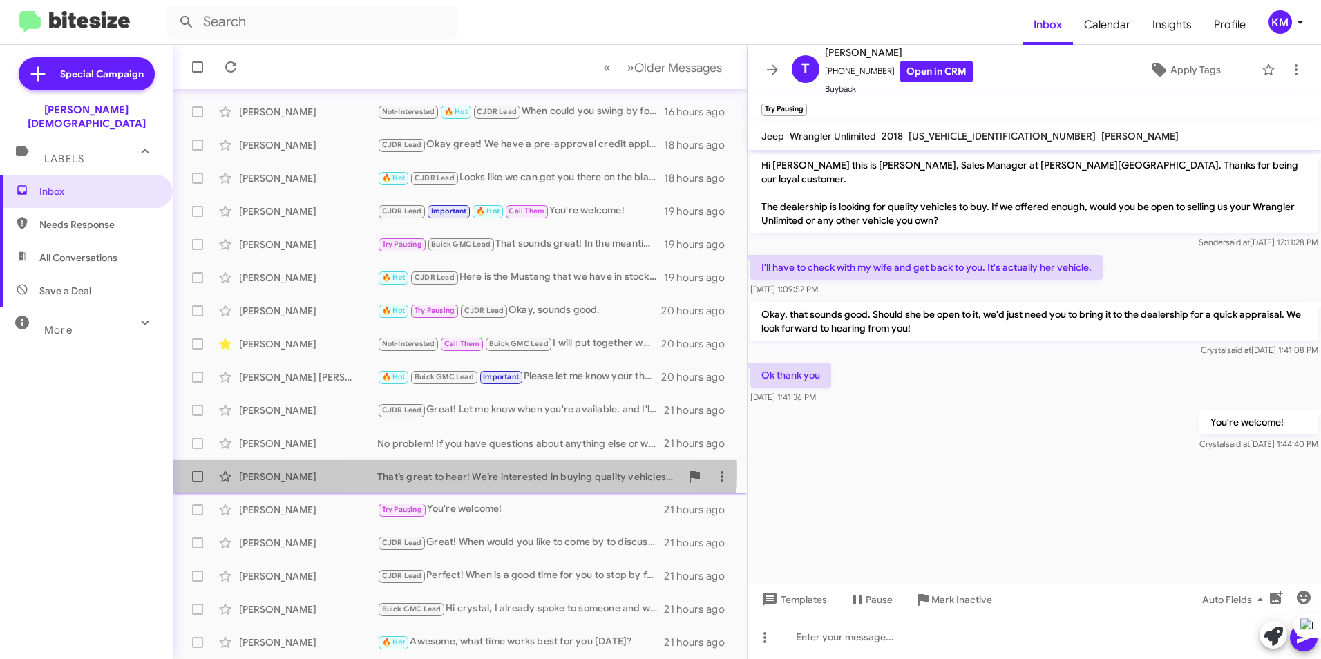
click at [452, 473] on div "That’s great to hear! We’re interested in buying quality vehicles so If you are…" at bounding box center [528, 477] width 303 height 14
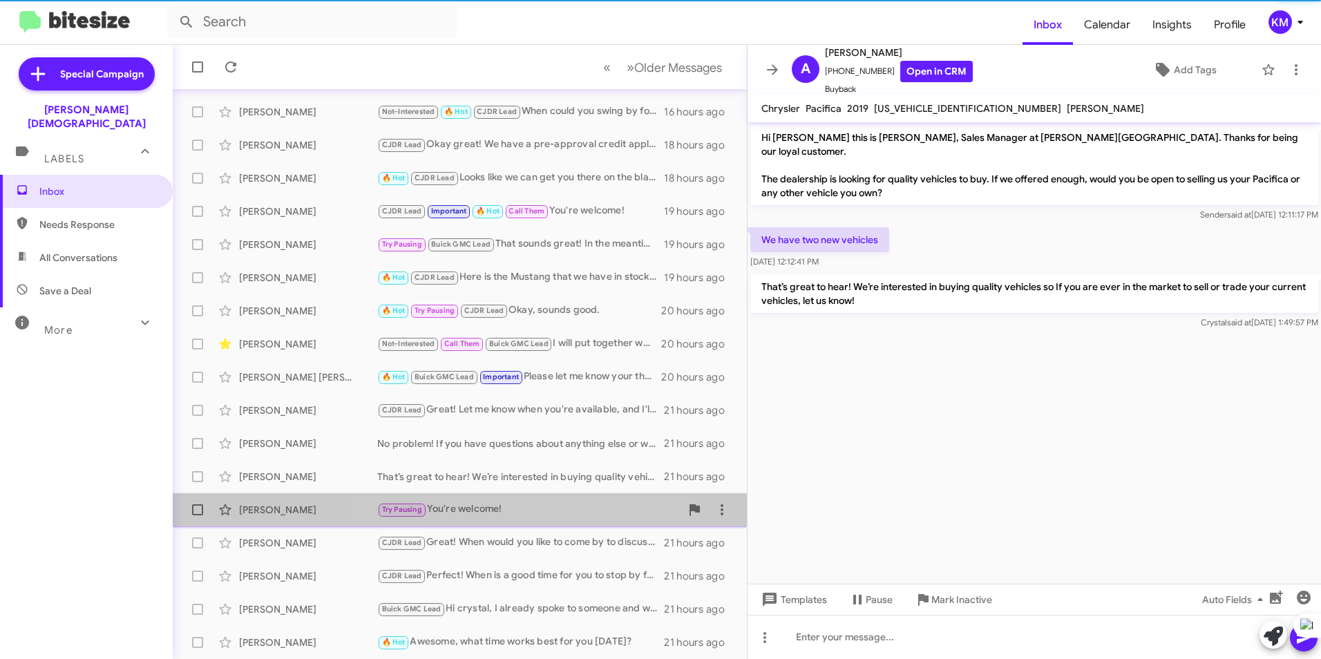
click at [518, 512] on div "Try Pausing You're welcome!" at bounding box center [528, 510] width 303 height 16
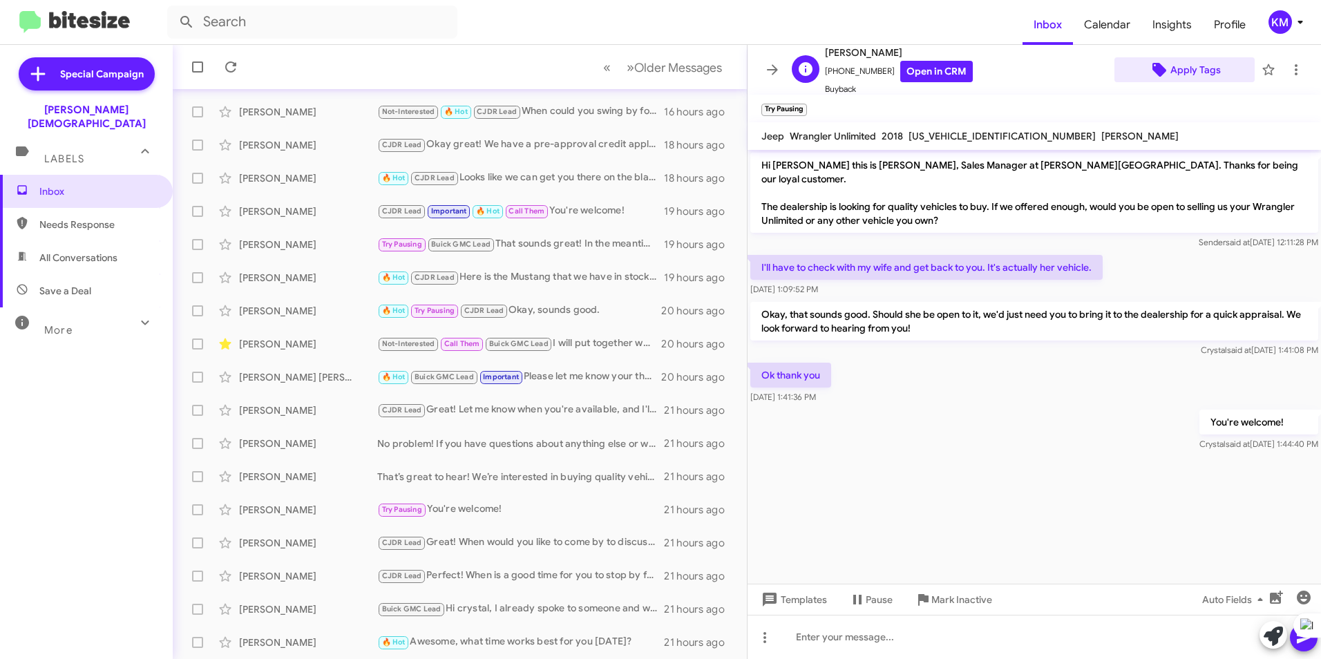
click at [1179, 70] on span "Apply Tags" at bounding box center [1196, 69] width 50 height 25
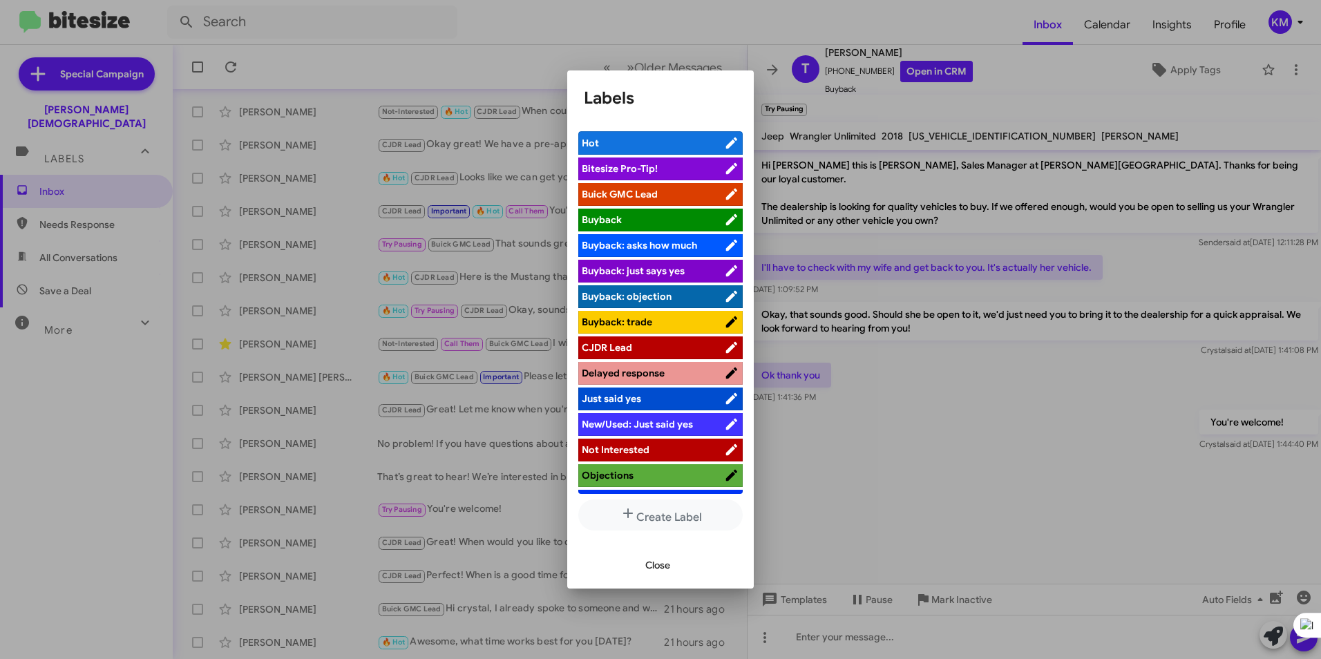
click at [641, 349] on span "CJDR Lead" at bounding box center [653, 348] width 142 height 14
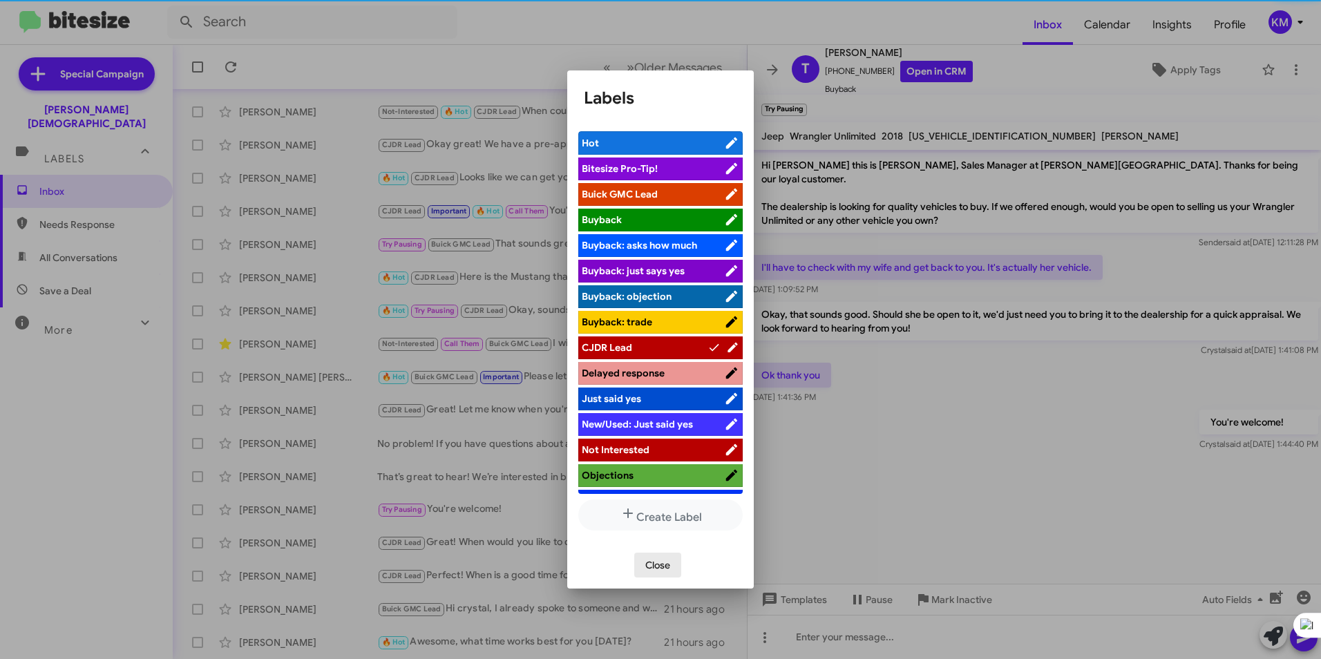
click at [656, 567] on span "Close" at bounding box center [657, 565] width 25 height 25
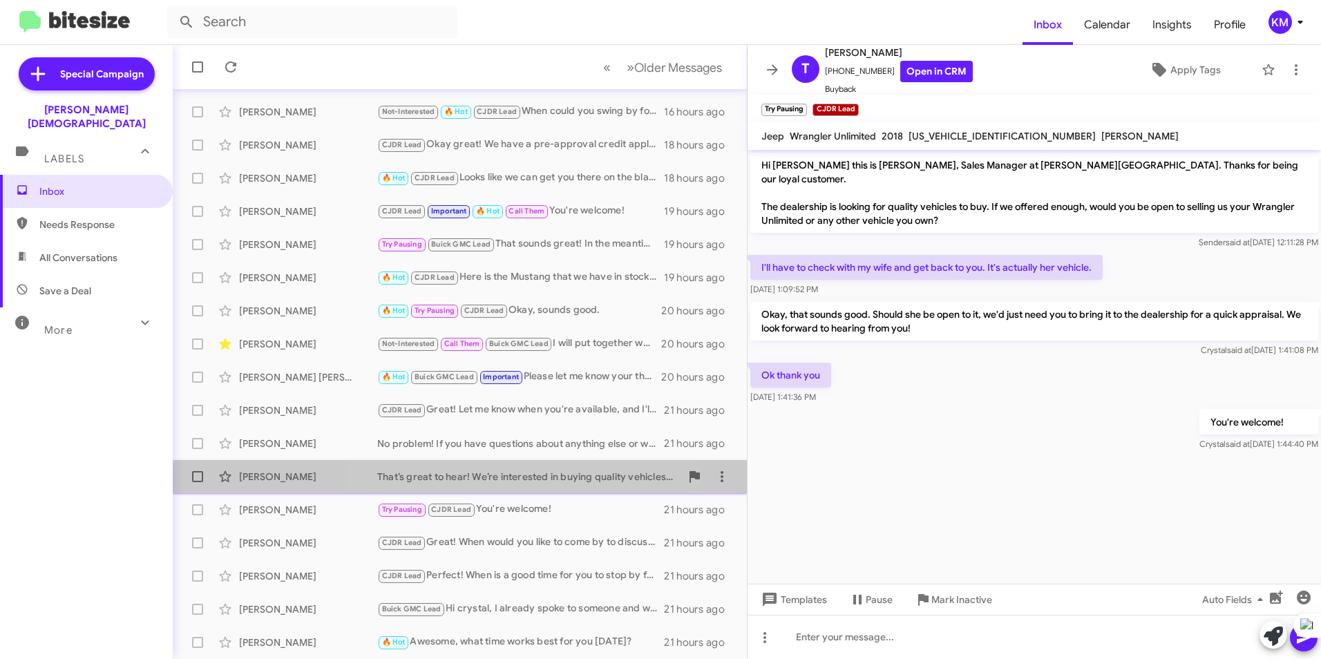
click at [487, 486] on div "[PERSON_NAME] That’s great to hear! We’re interested in buying quality vehicles…" at bounding box center [460, 477] width 552 height 28
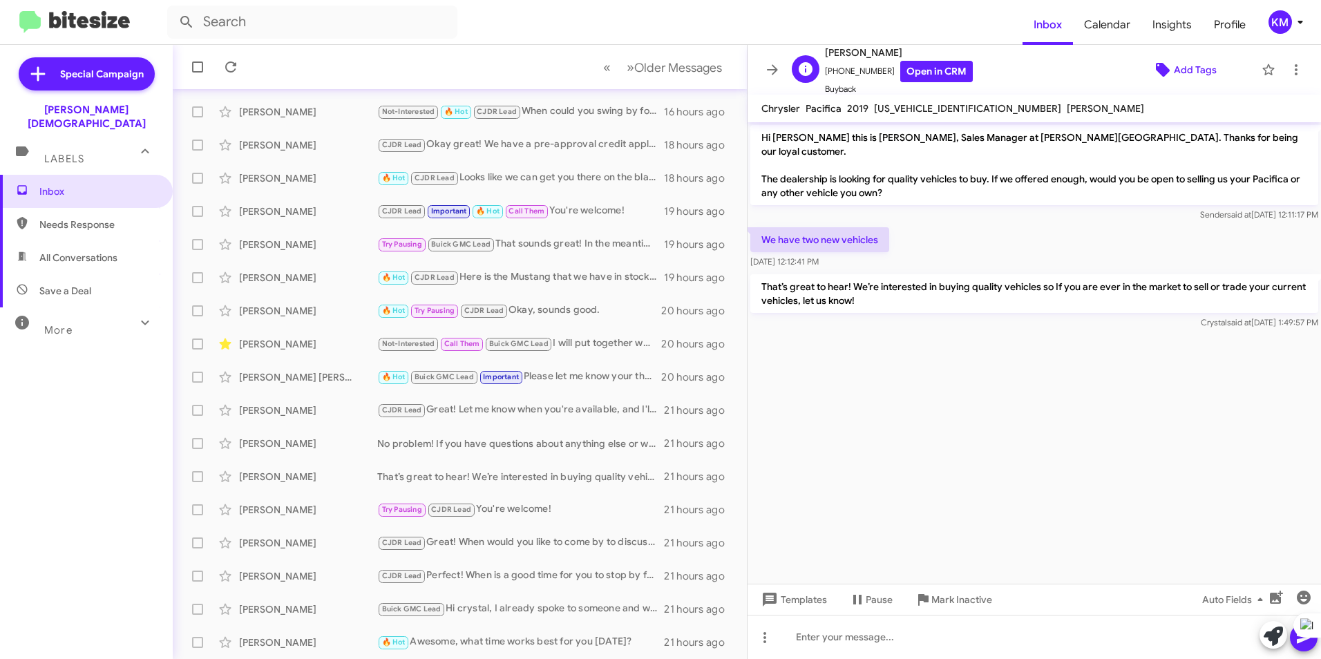
click at [1162, 70] on icon at bounding box center [1163, 70] width 17 height 17
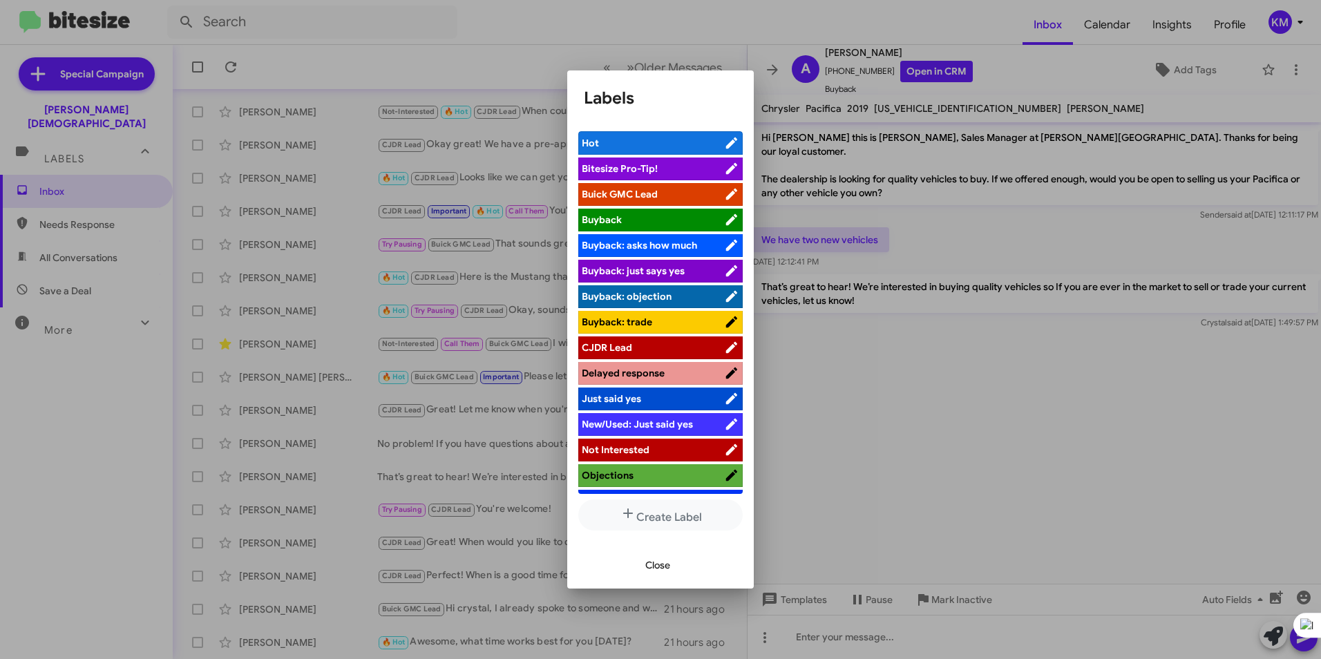
click at [621, 345] on span "CJDR Lead" at bounding box center [607, 347] width 50 height 12
click at [643, 564] on button "Close" at bounding box center [657, 565] width 47 height 25
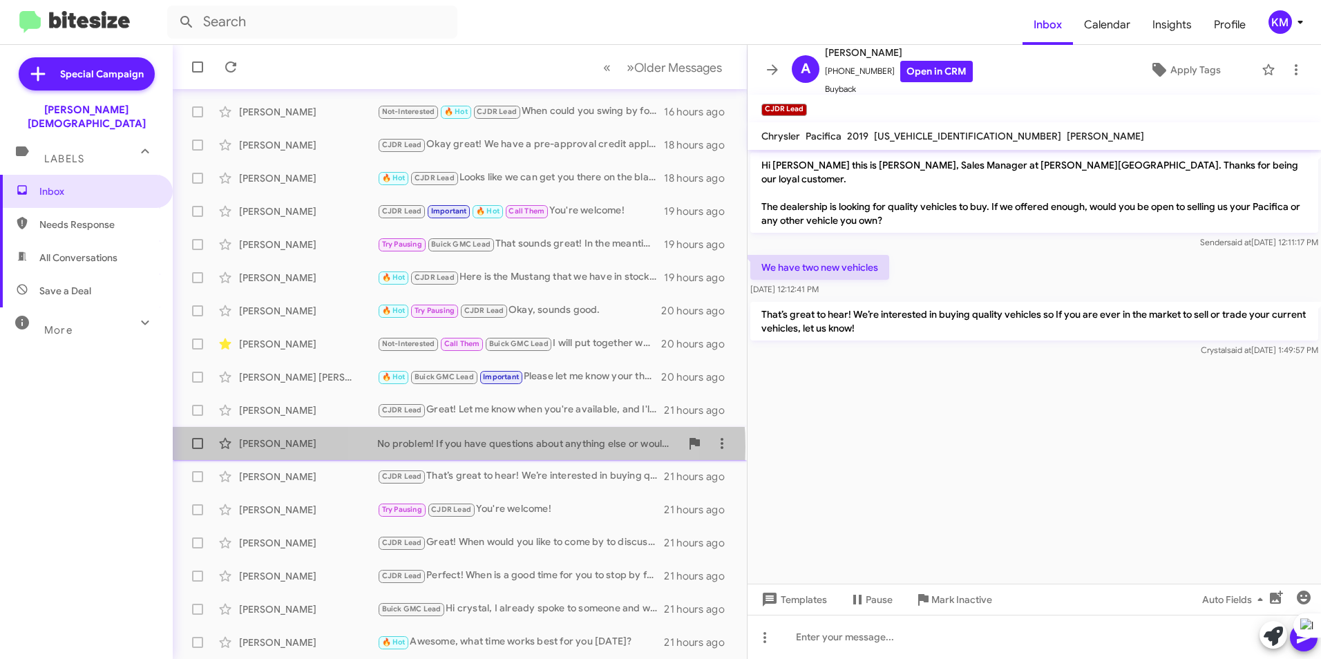
click at [459, 447] on div "No problem! If you have questions about anything else or would like to discuss …" at bounding box center [528, 444] width 303 height 14
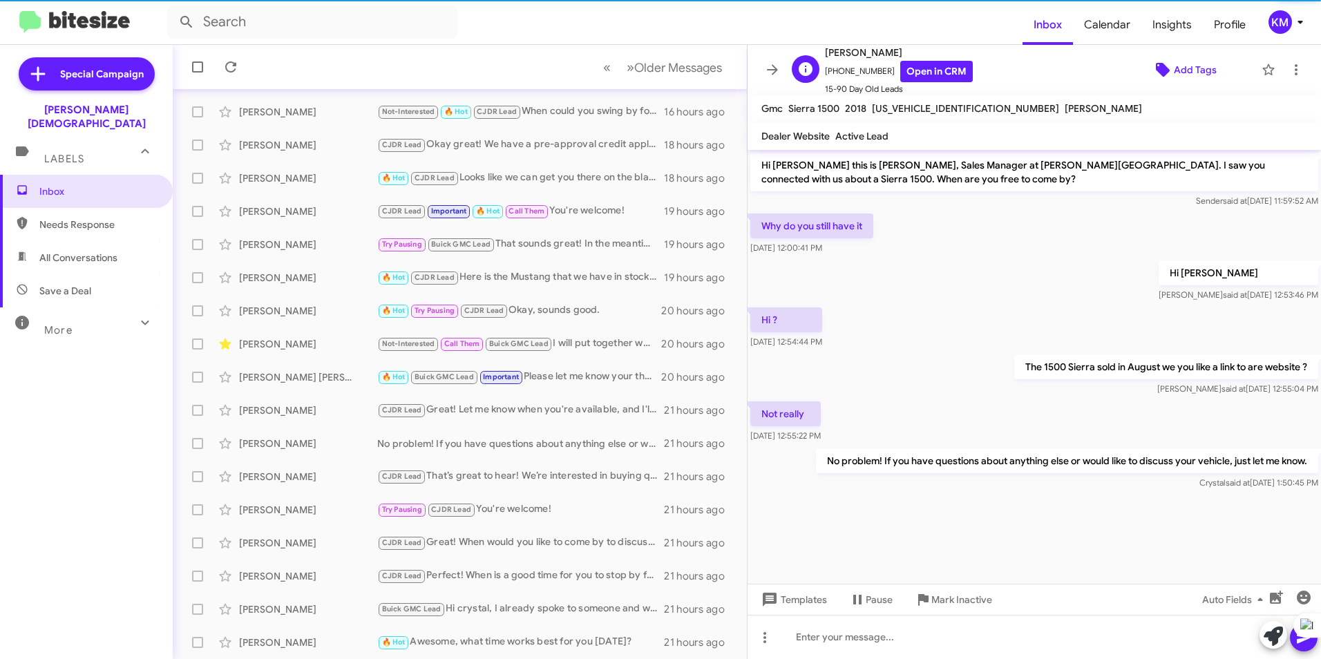
click at [1182, 69] on span "Add Tags" at bounding box center [1195, 69] width 43 height 25
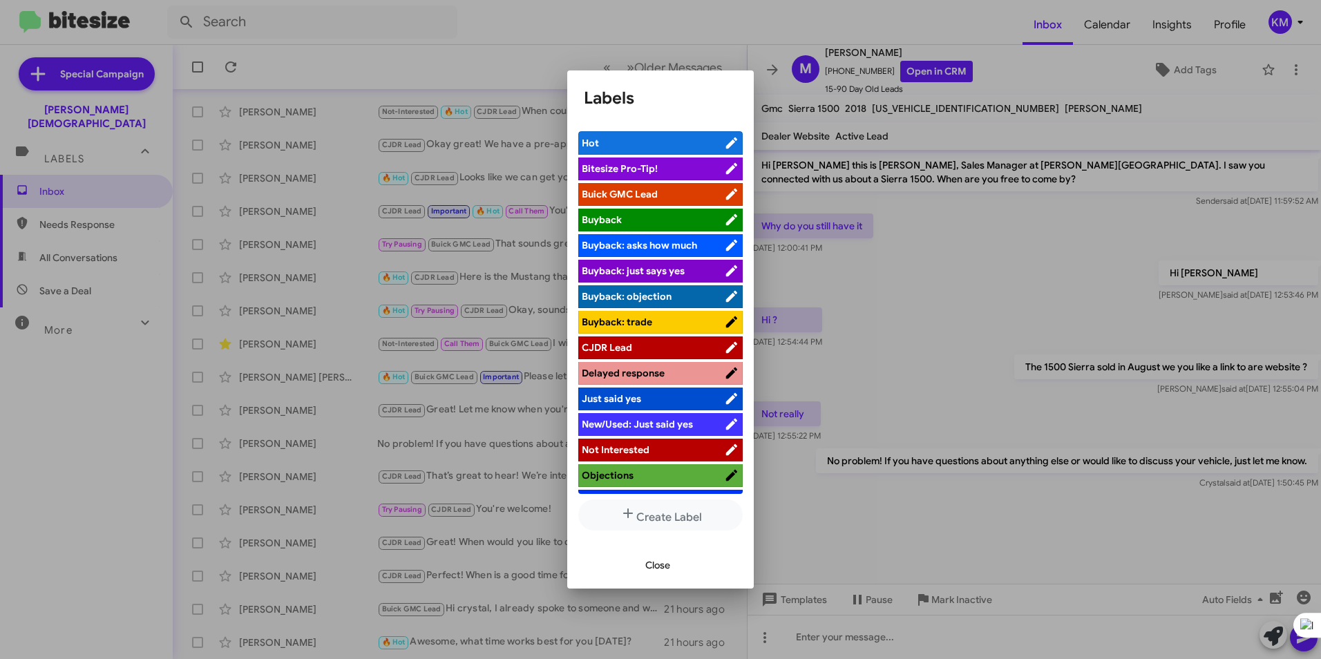
click at [612, 192] on span "Buick GMC Lead" at bounding box center [620, 194] width 76 height 12
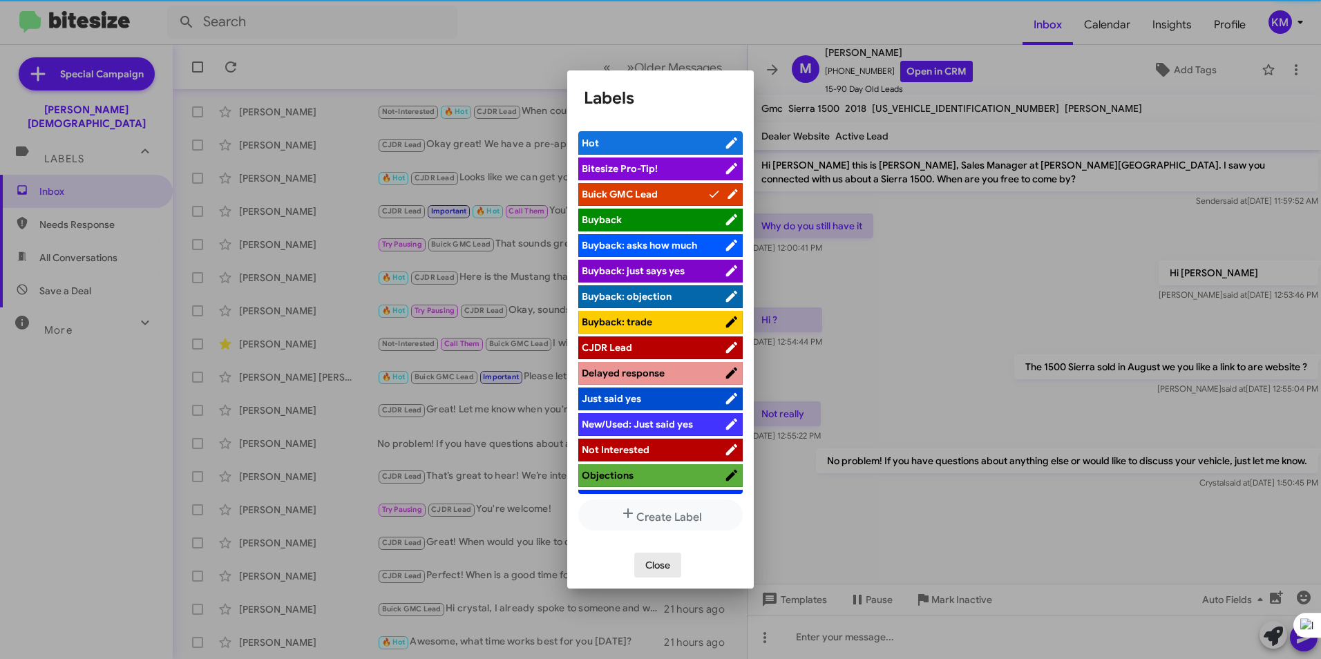
click at [646, 561] on span "Close" at bounding box center [657, 565] width 25 height 25
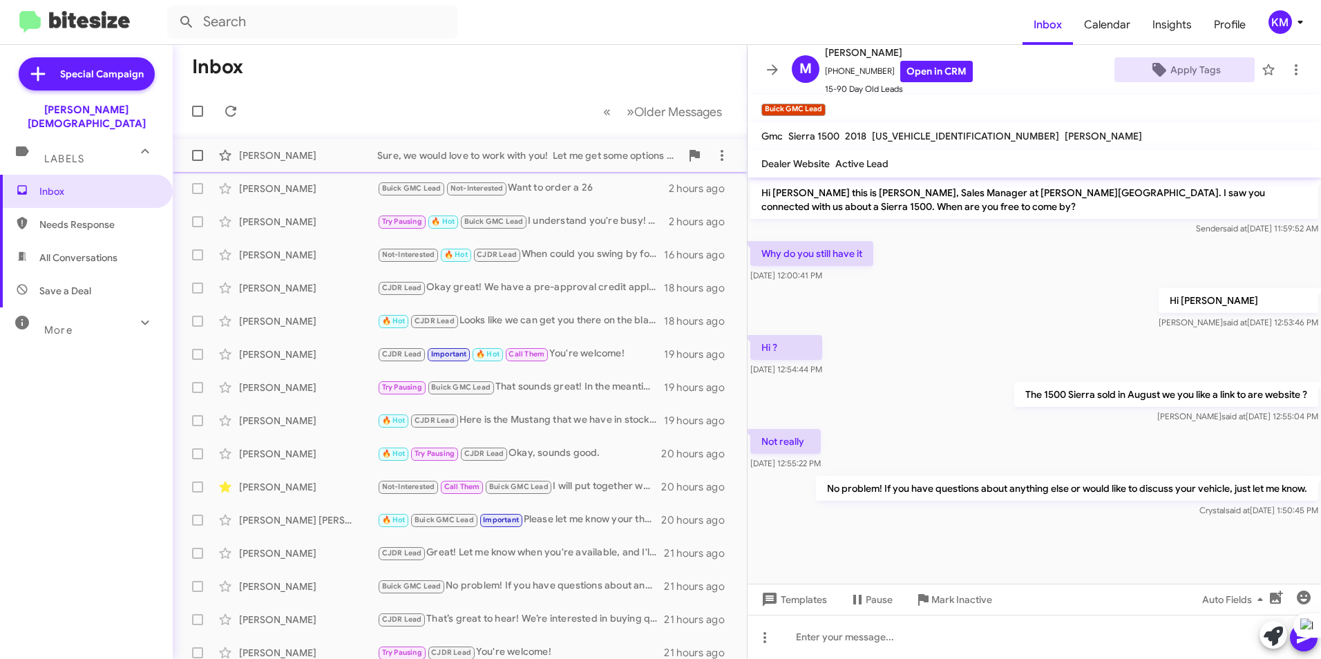
click at [525, 162] on div "Sure, we would love to work with you! Let me get some options over to you. We w…" at bounding box center [528, 156] width 303 height 14
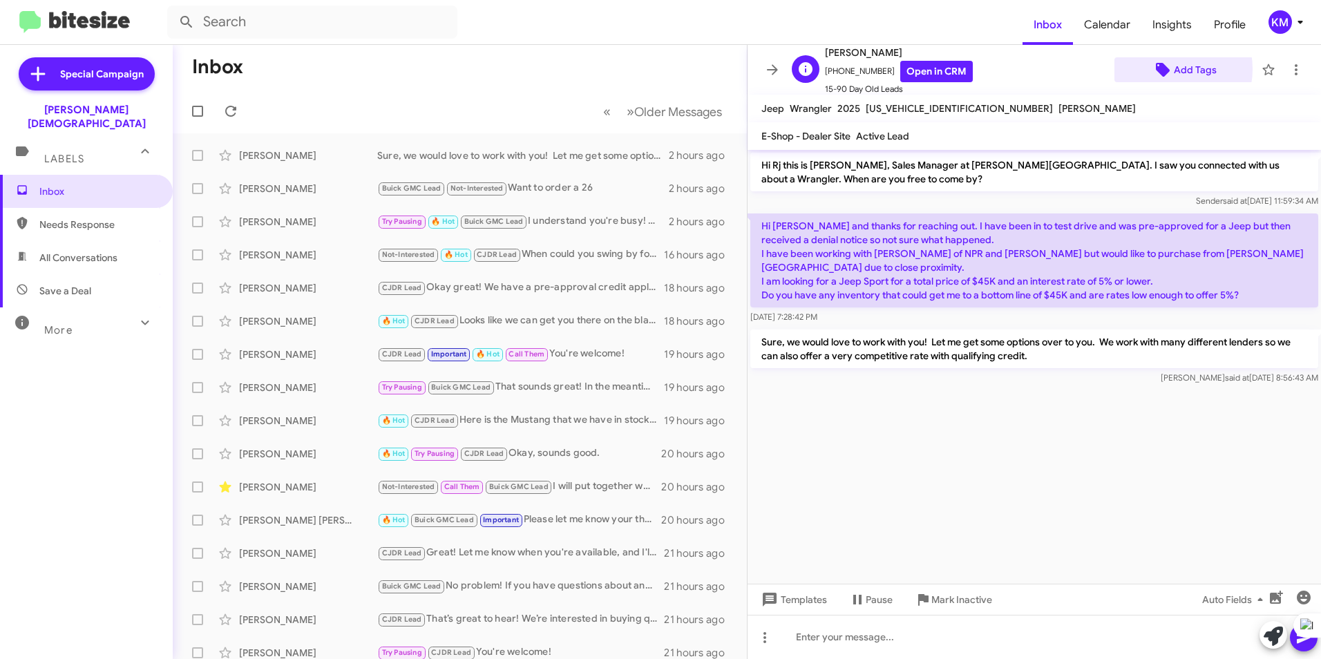
click at [1164, 69] on span "Add Tags" at bounding box center [1185, 69] width 118 height 25
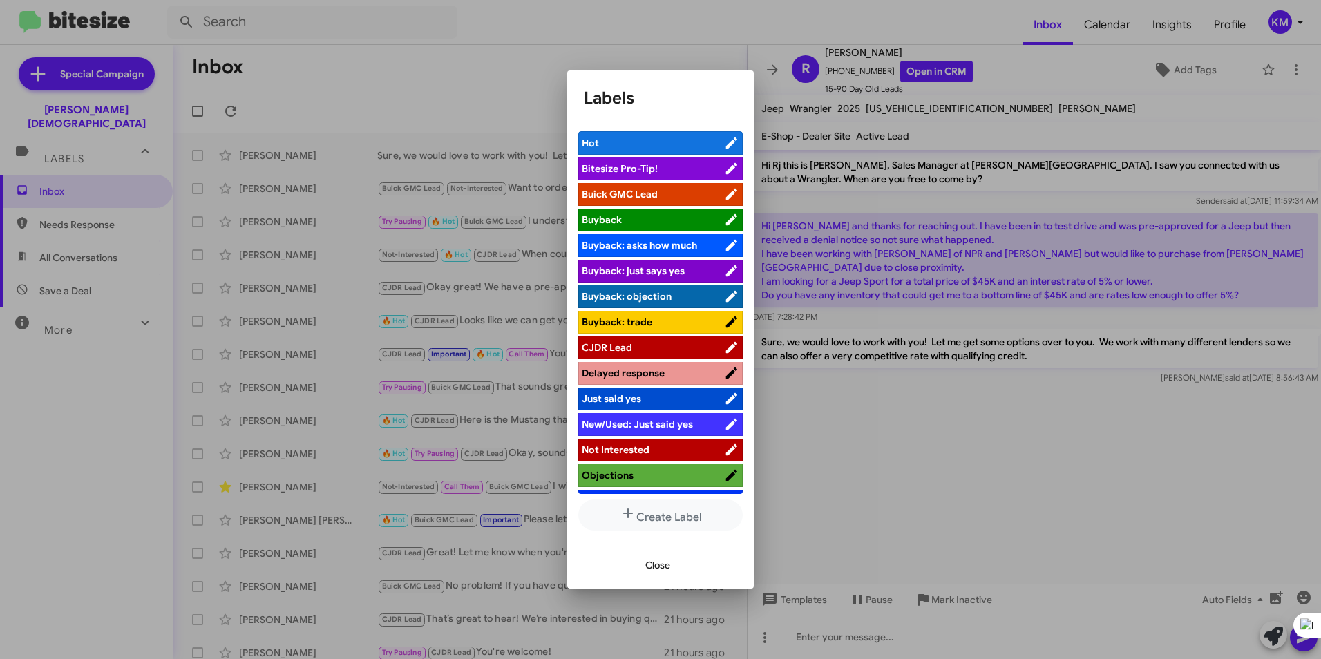
click at [625, 345] on span "CJDR Lead" at bounding box center [607, 347] width 50 height 12
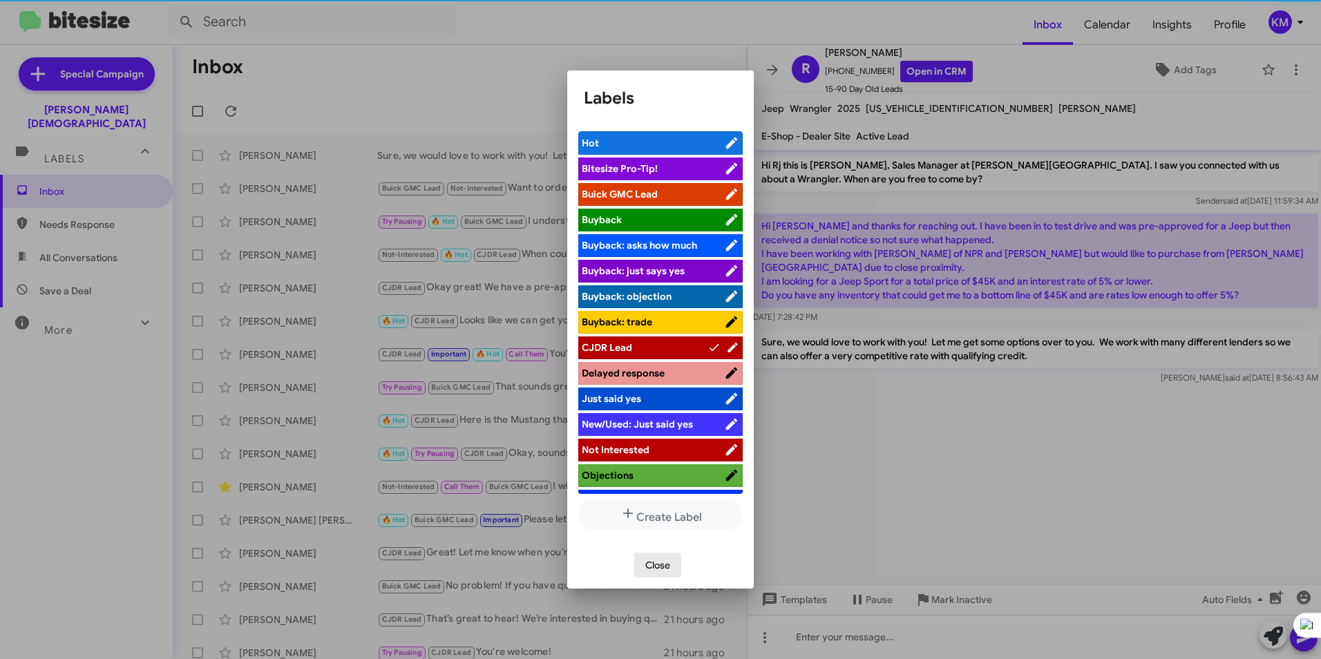
click at [653, 560] on span "Close" at bounding box center [657, 565] width 25 height 25
